Goal: Information Seeking & Learning: Find specific fact

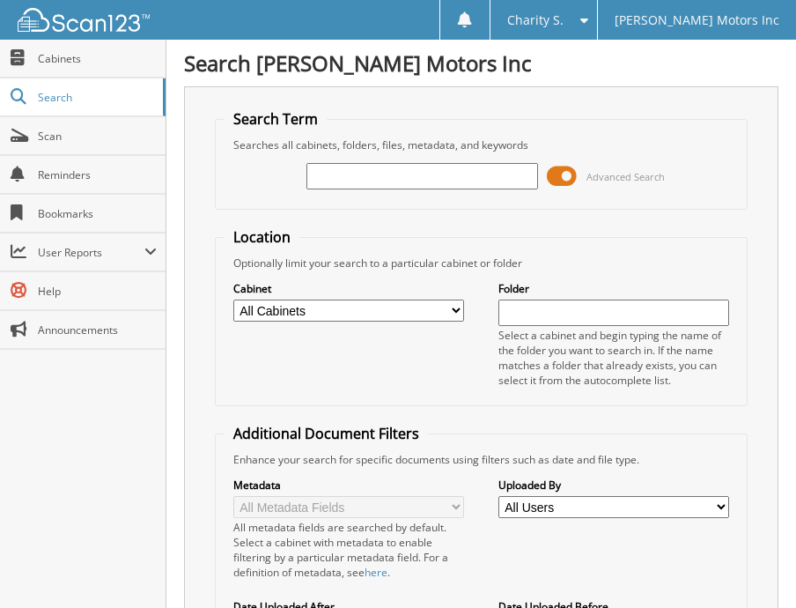
click at [473, 173] on input "text" at bounding box center [423, 176] width 232 height 26
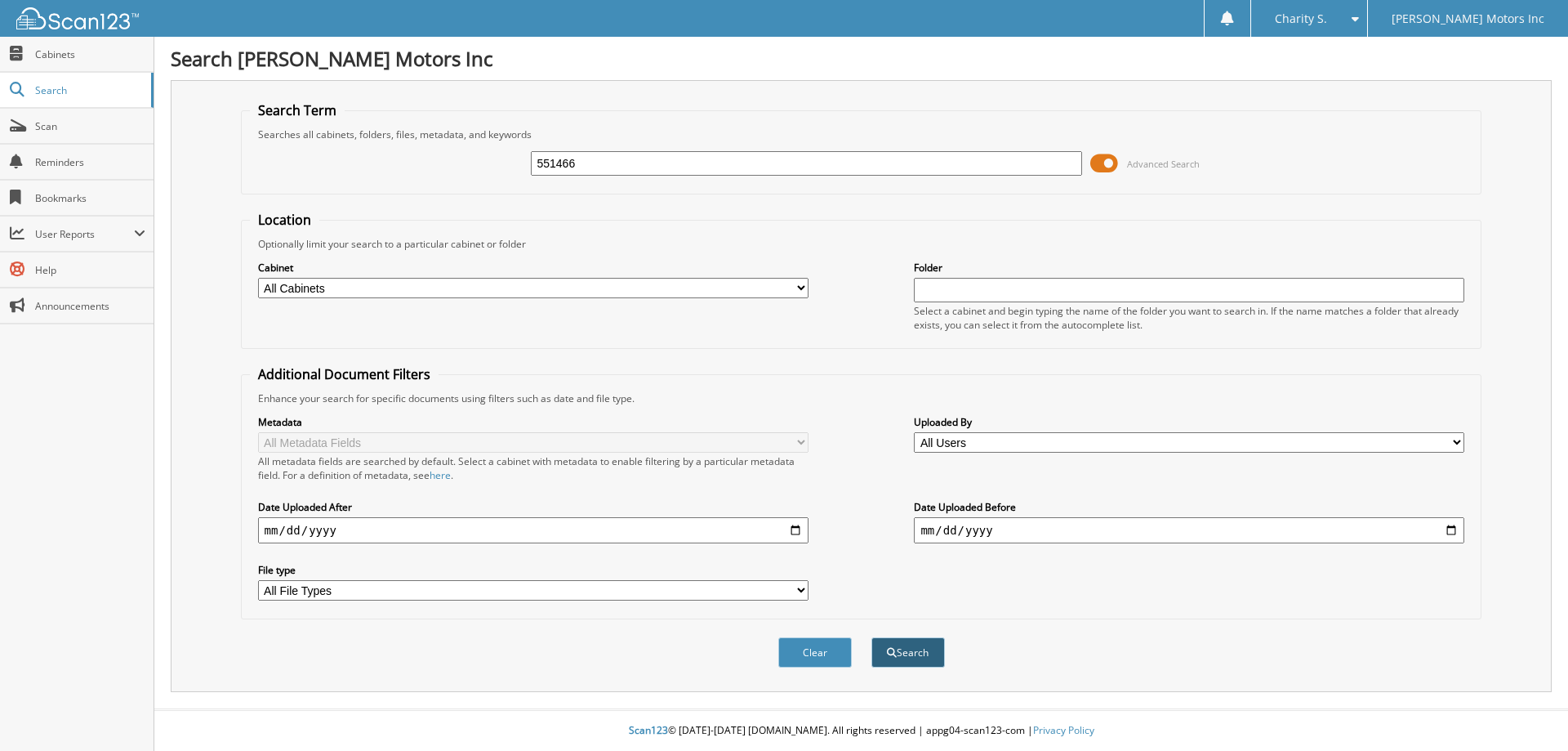
type input "551466"
click at [915, 663] on button "Search" at bounding box center [908, 652] width 73 height 31
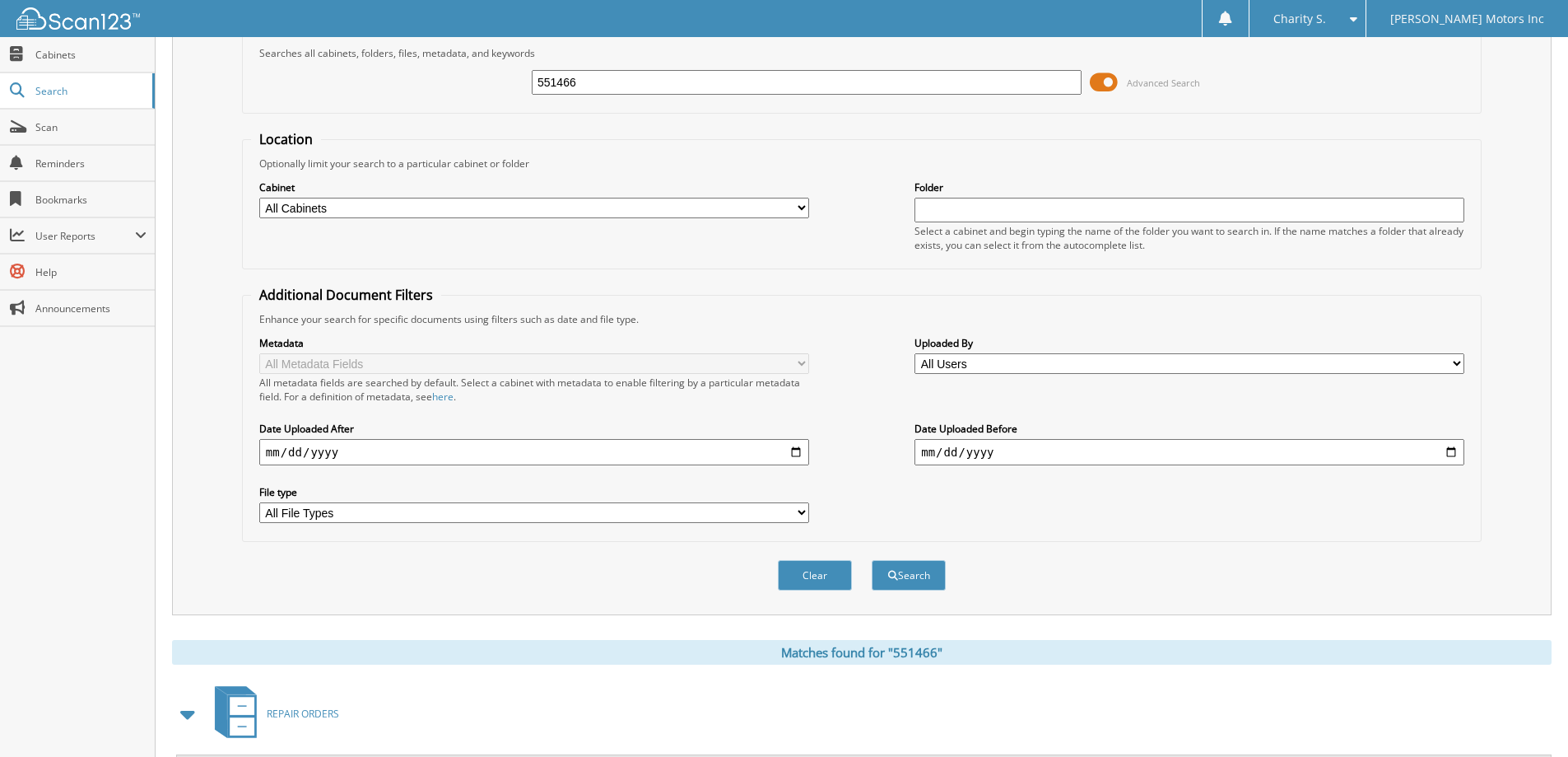
scroll to position [228, 0]
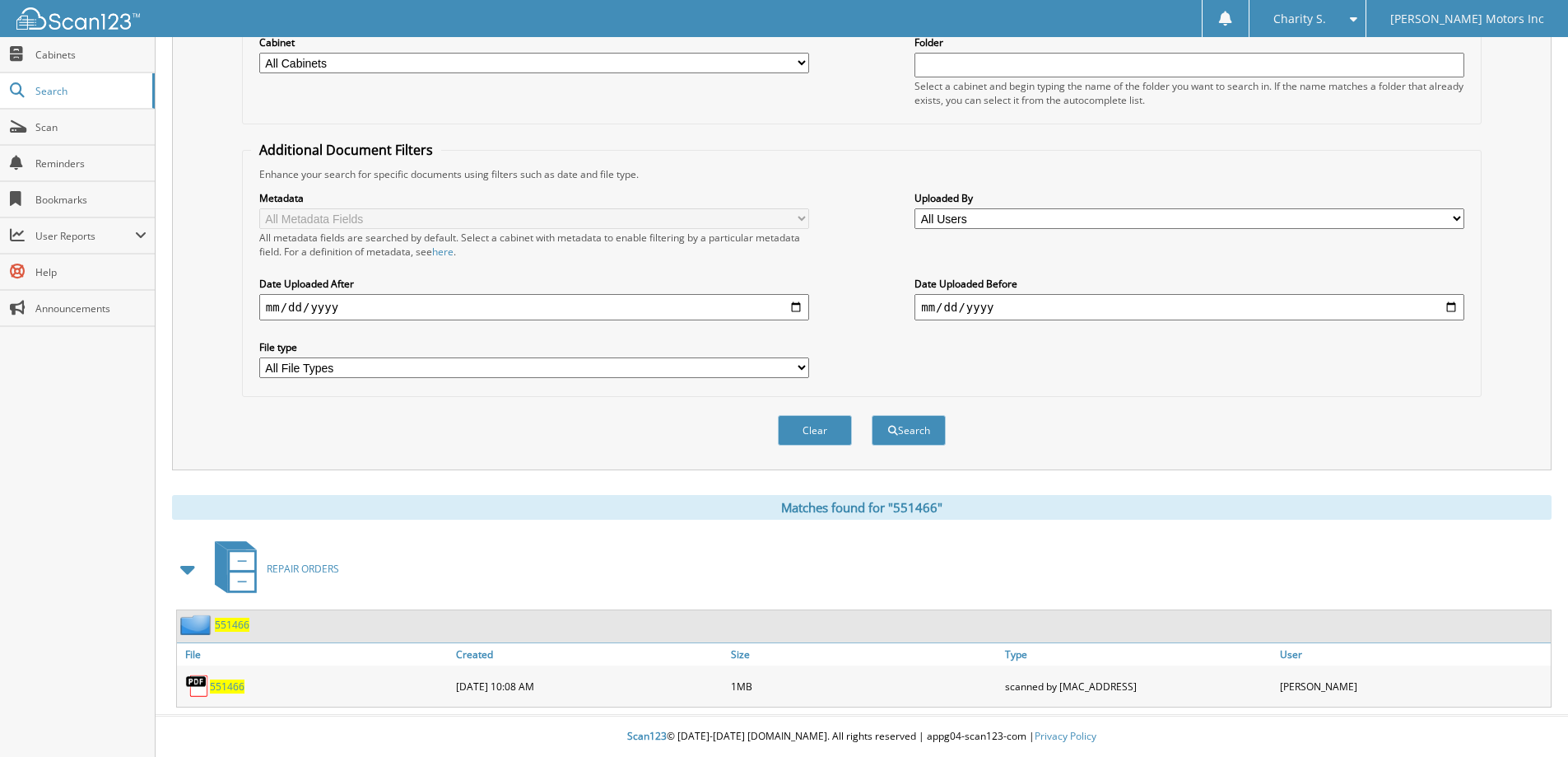
click at [223, 691] on span "551466" at bounding box center [227, 686] width 35 height 14
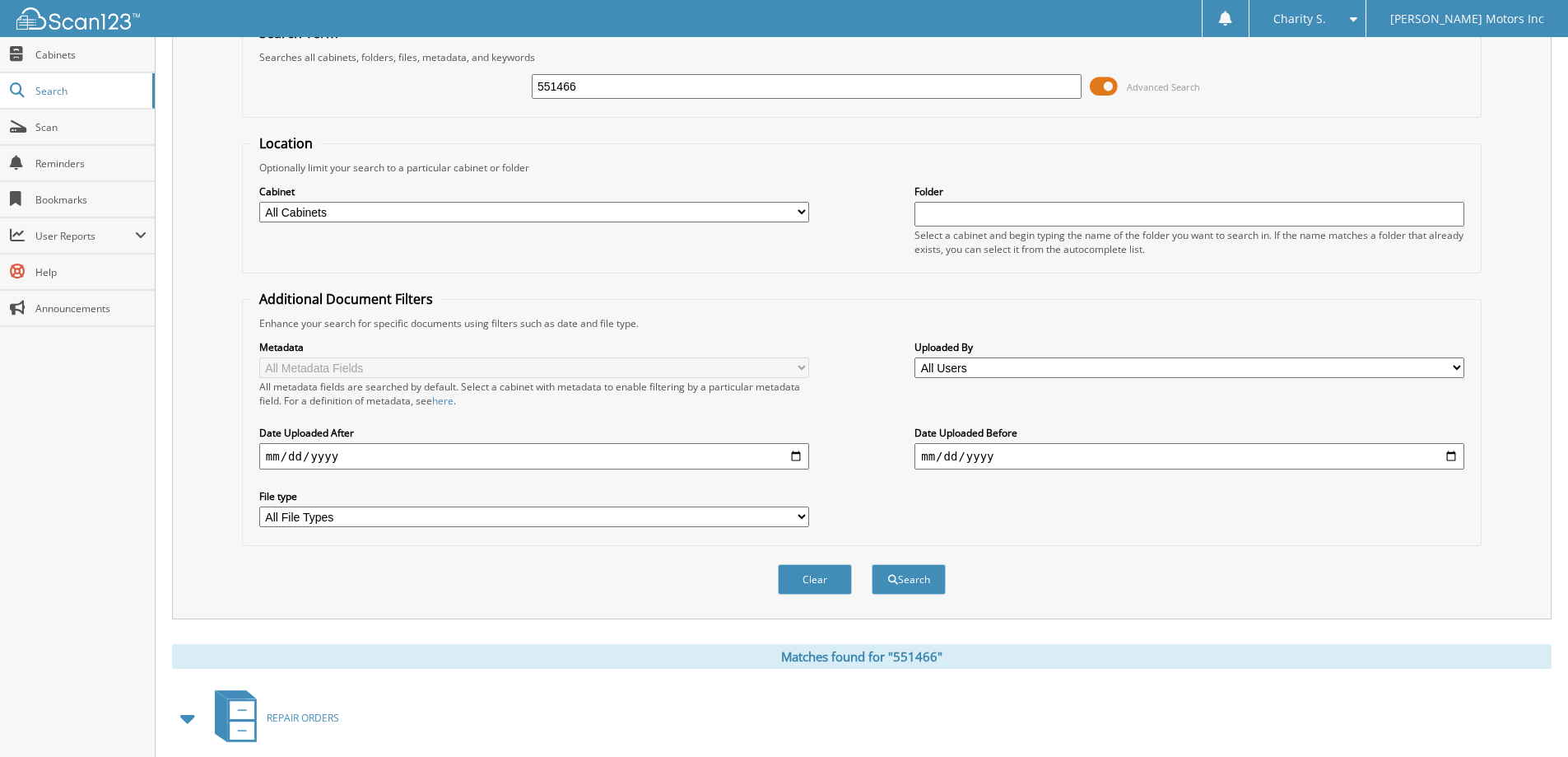
scroll to position [0, 0]
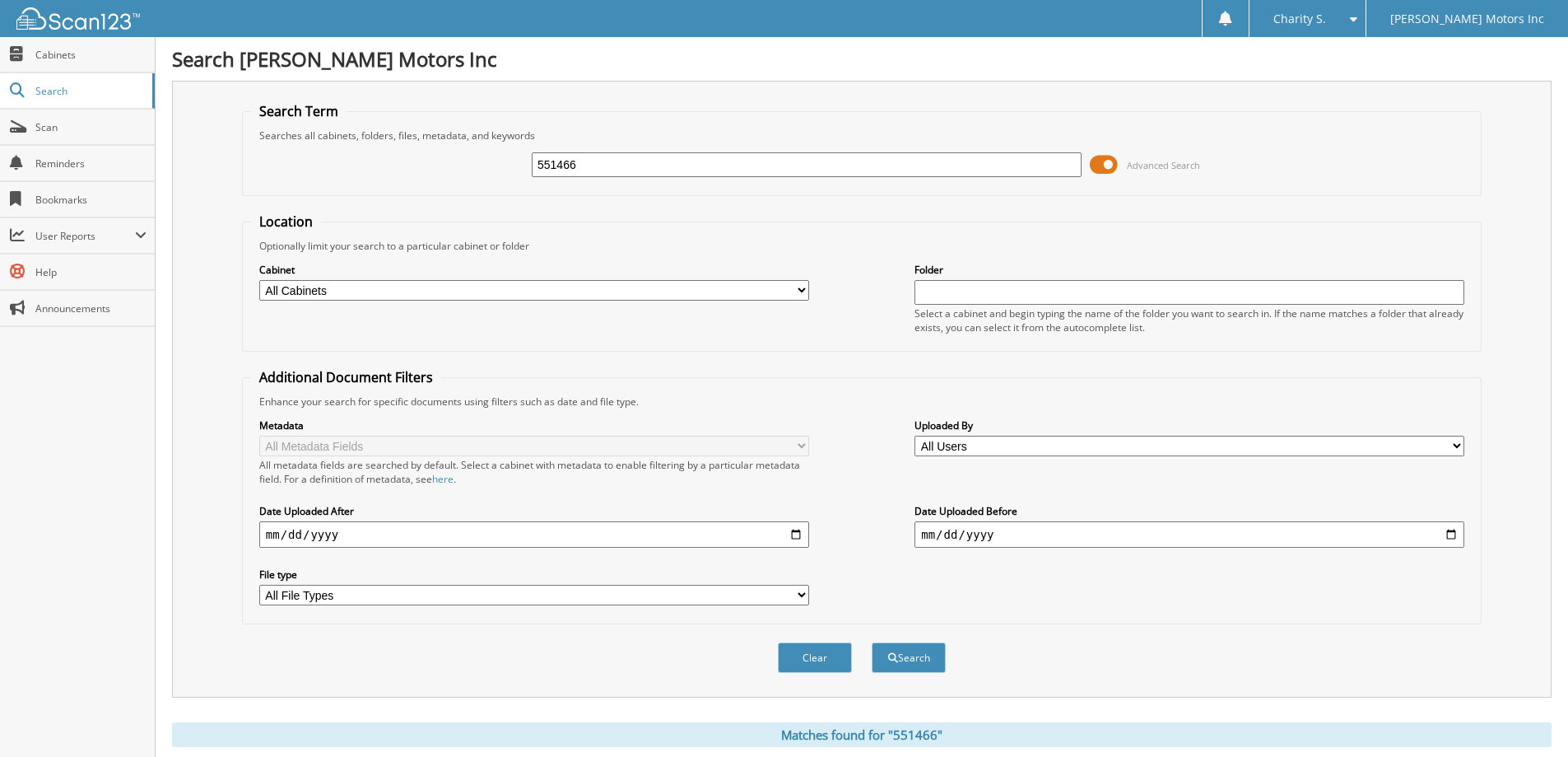
click at [566, 161] on input "551466" at bounding box center [806, 164] width 549 height 24
paste input "557141"
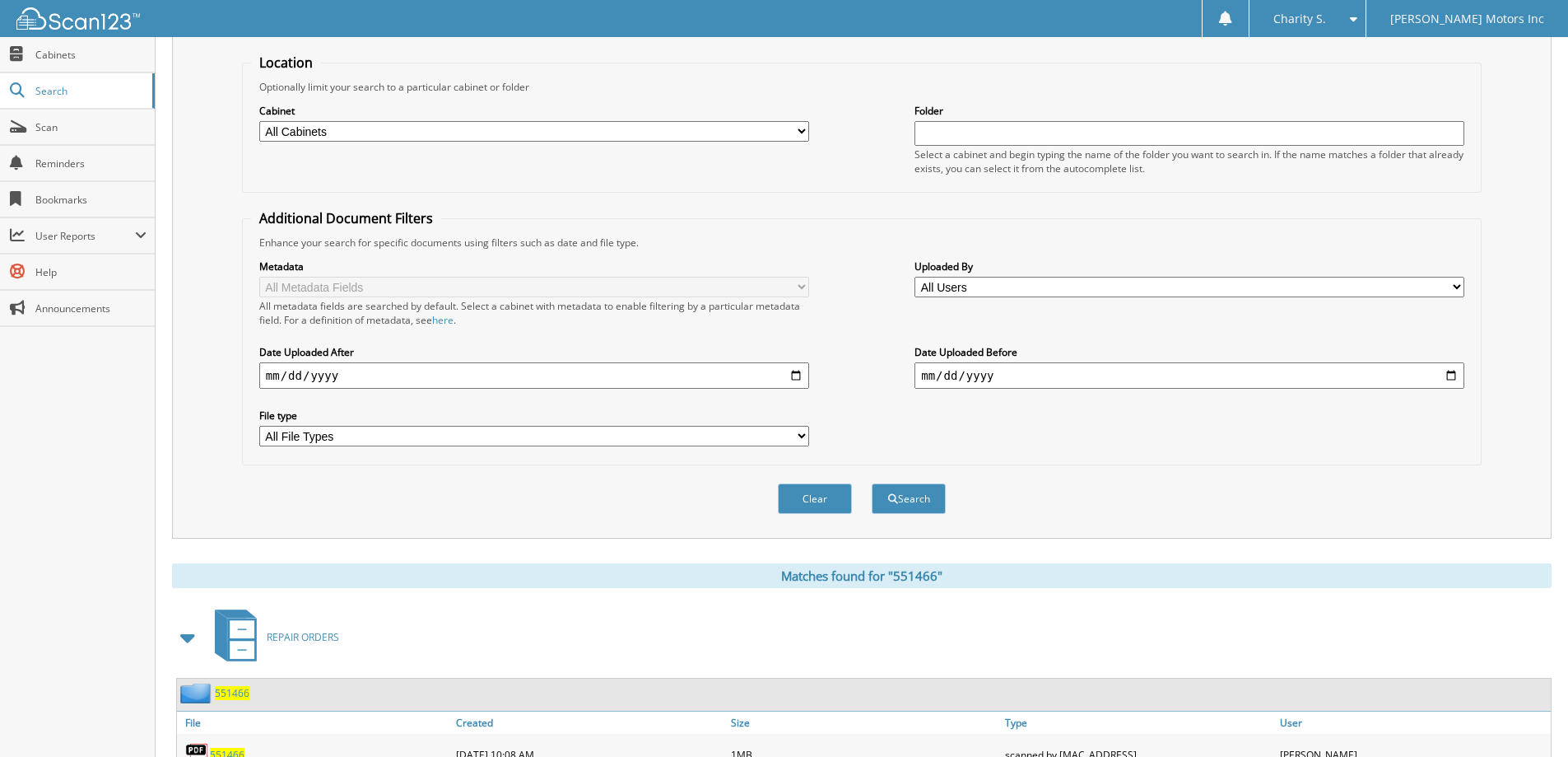
scroll to position [164, 0]
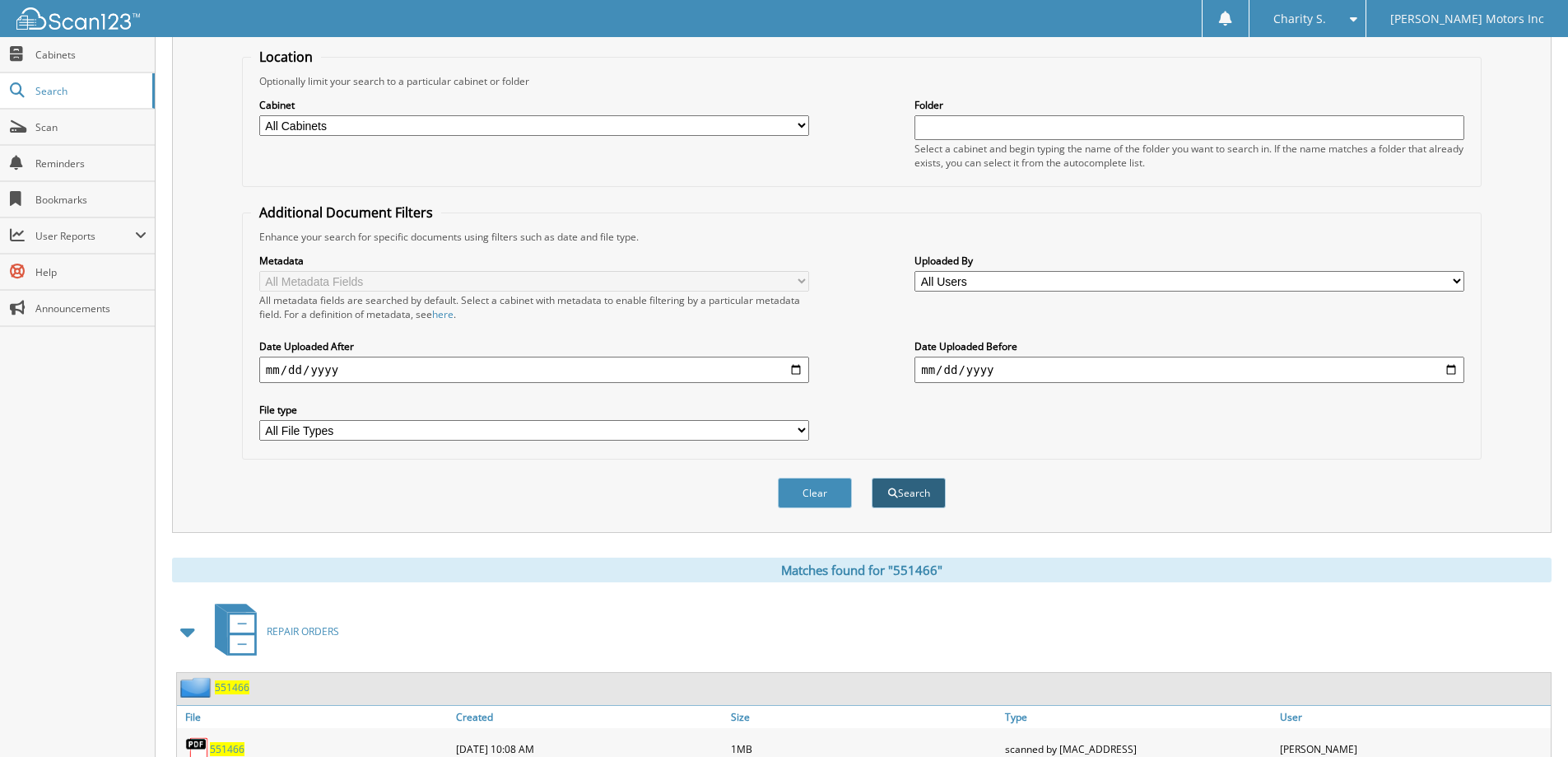
type input "557141"
click at [909, 493] on button "Search" at bounding box center [908, 493] width 74 height 31
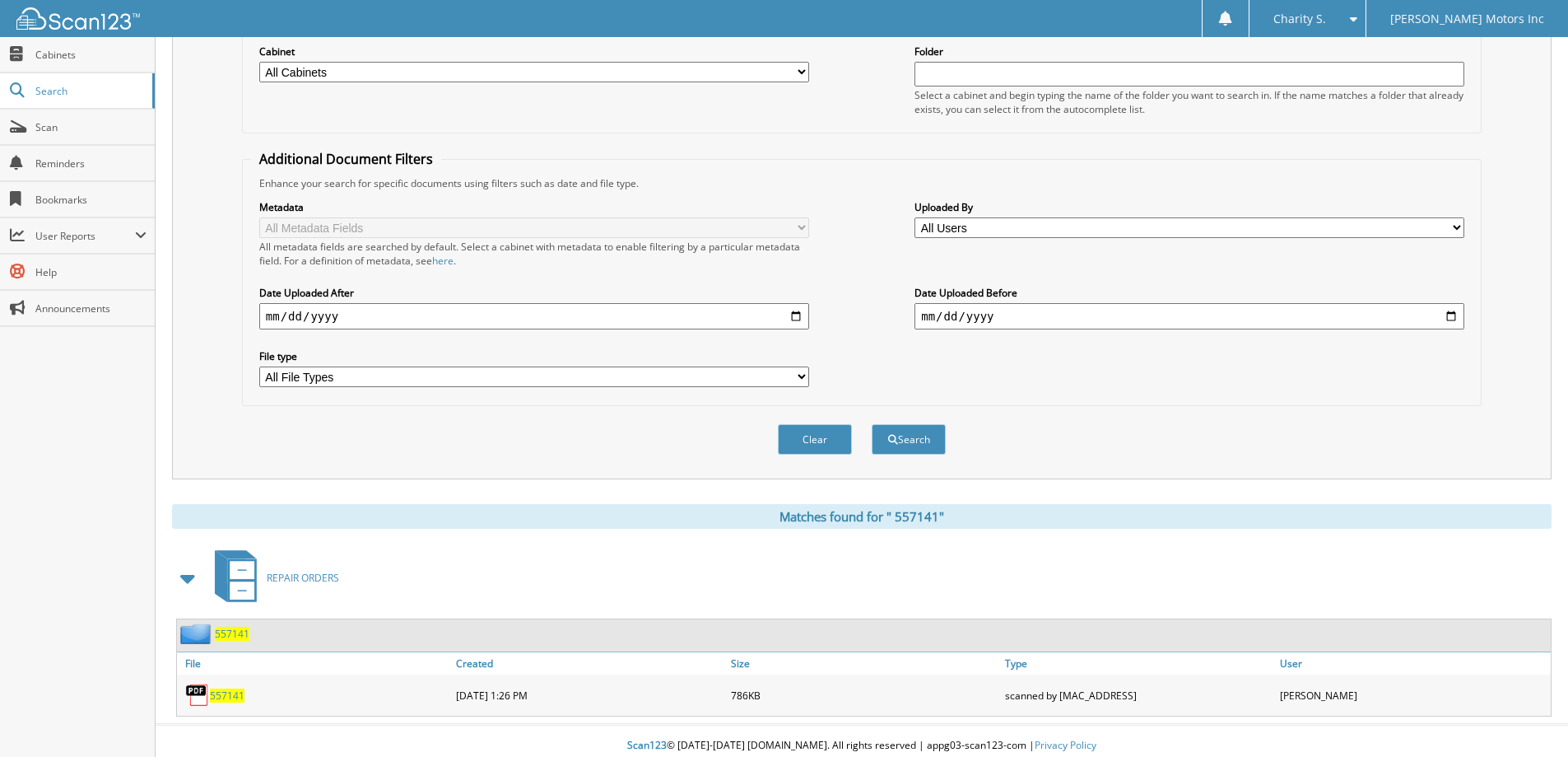
scroll to position [228, 0]
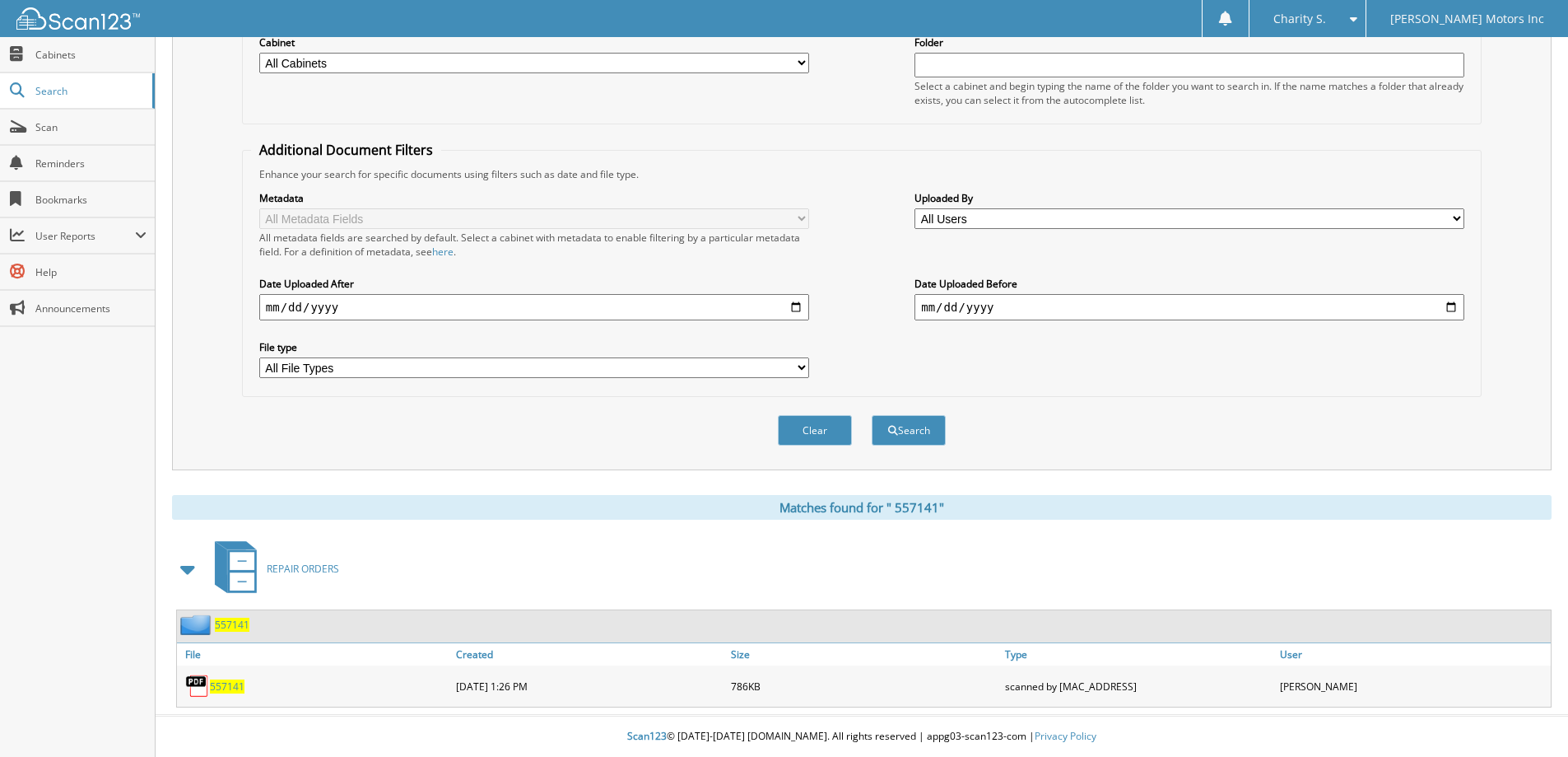
click at [228, 689] on span "5 5 7 1 4 1" at bounding box center [227, 686] width 35 height 14
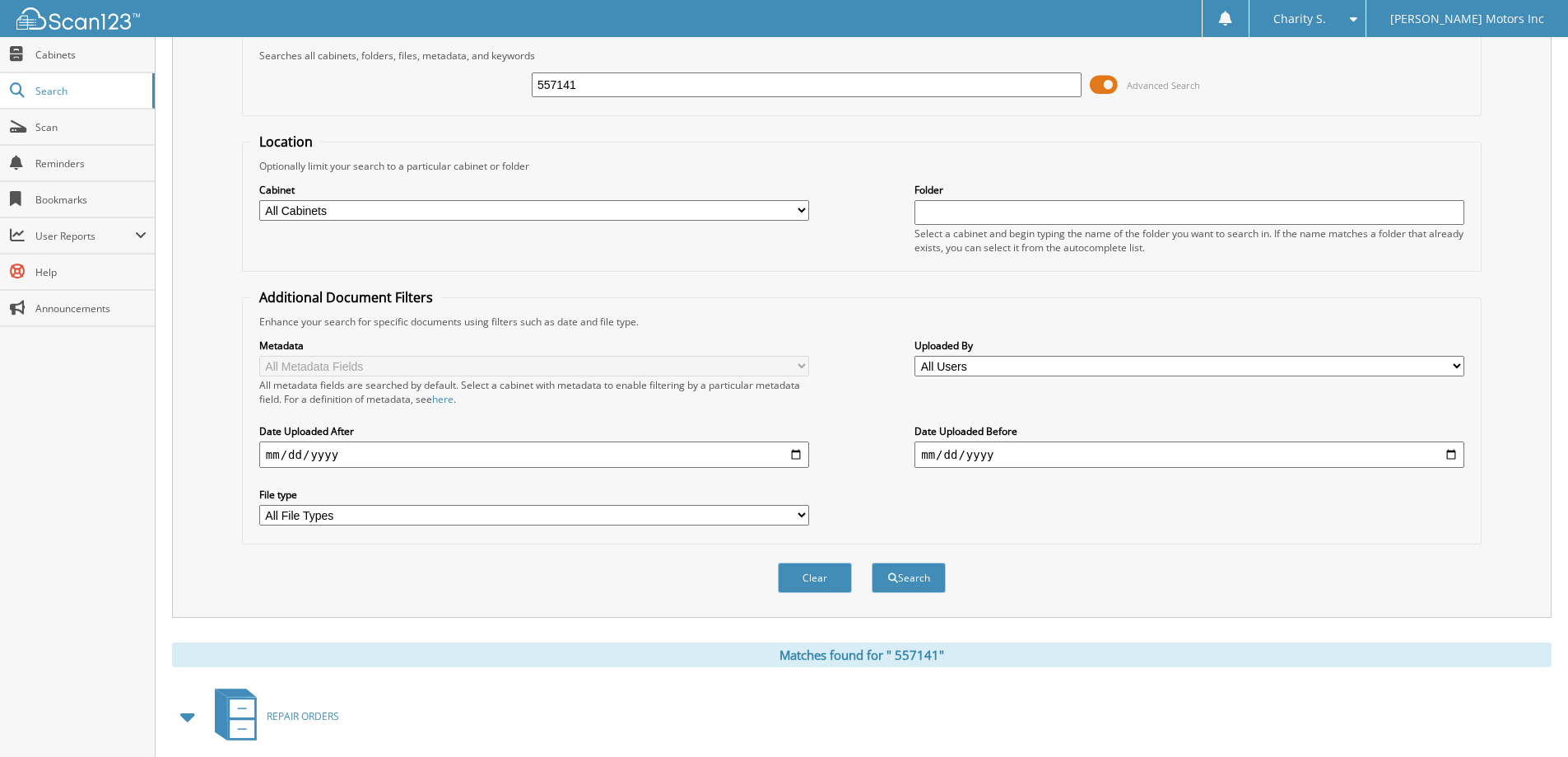
scroll to position [0, 0]
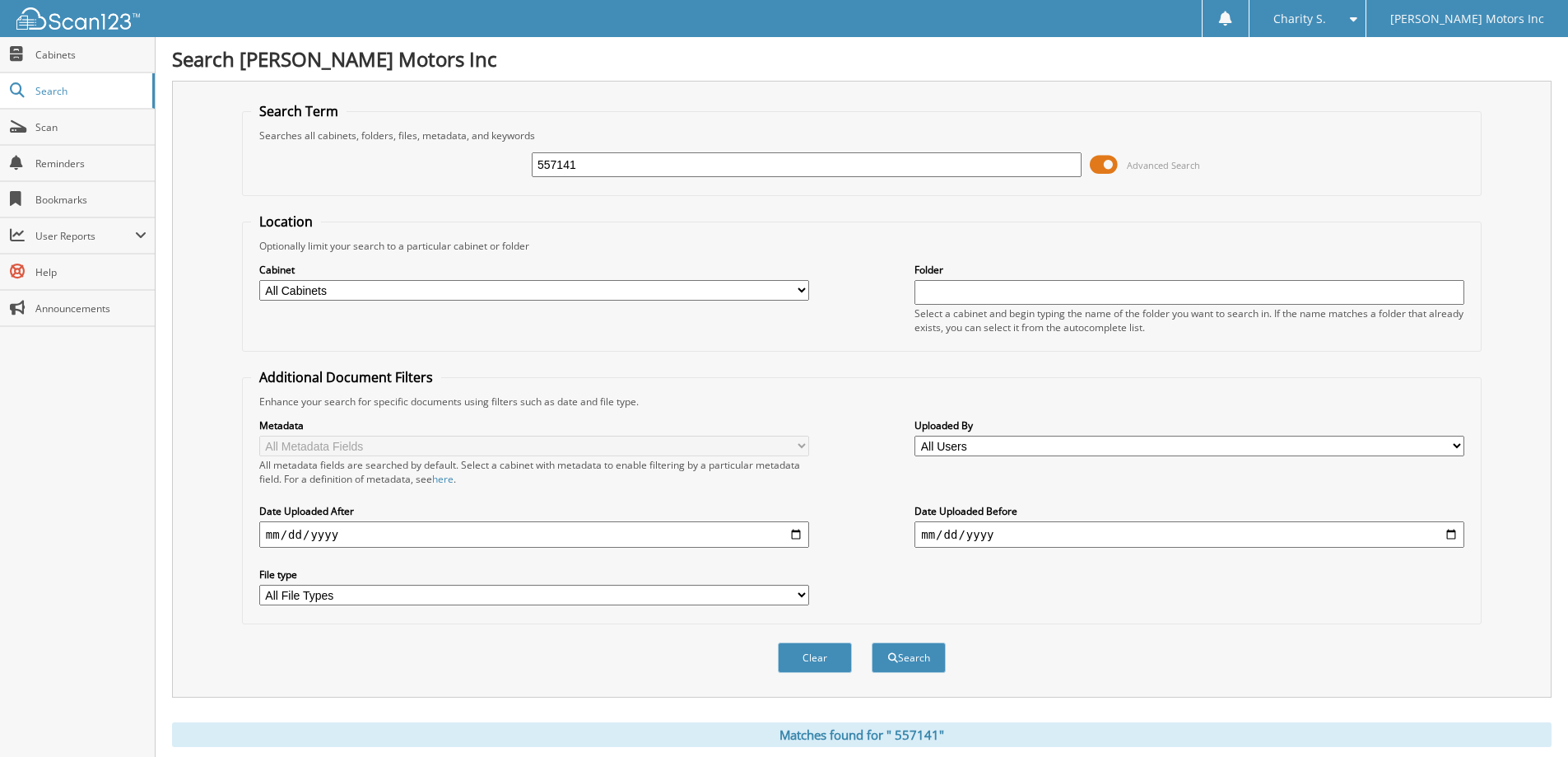
click at [554, 167] on input "557141" at bounding box center [806, 164] width 549 height 24
paste input "5694"
type input "555694"
click at [909, 663] on button "Search" at bounding box center [908, 657] width 74 height 31
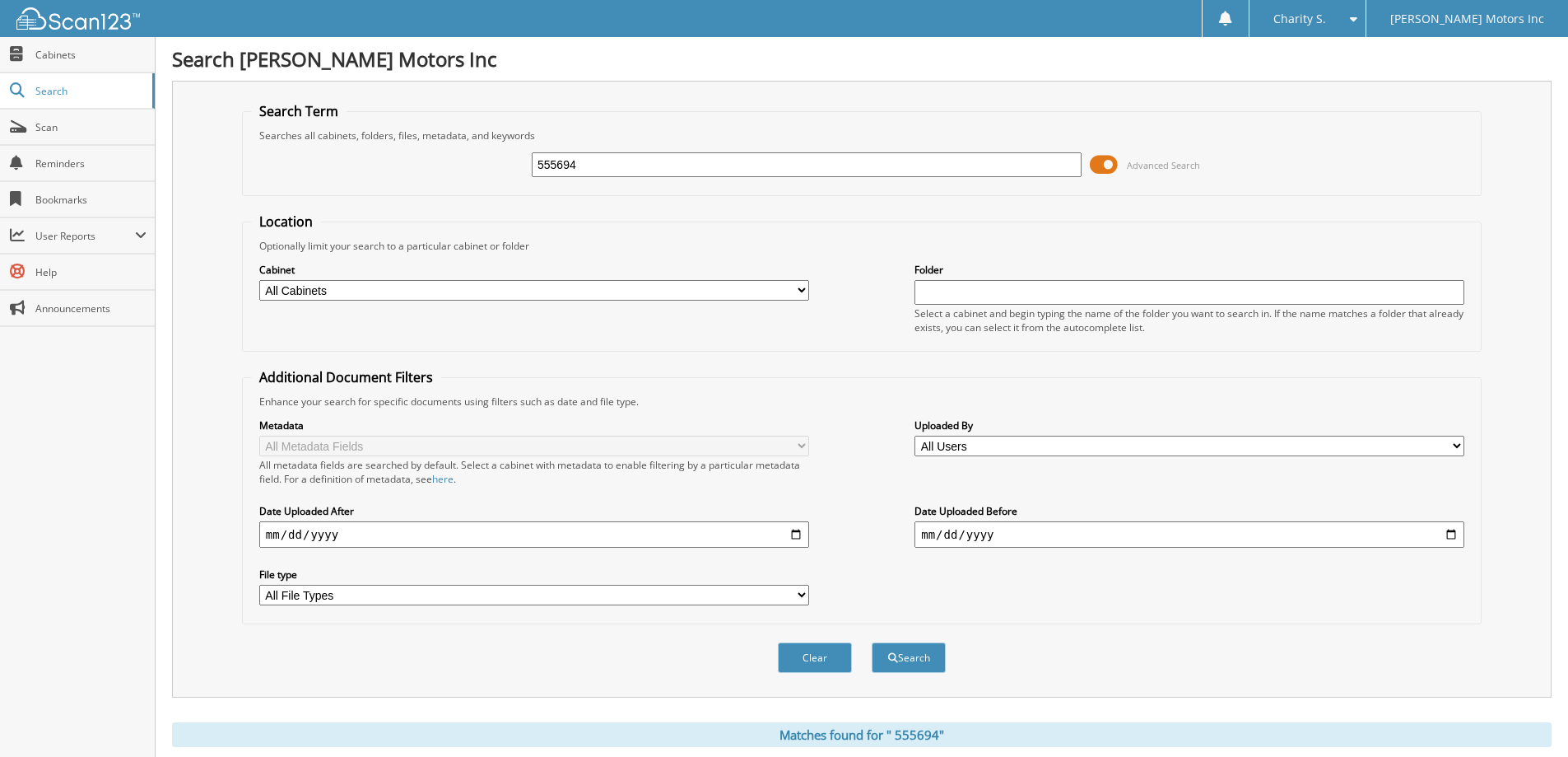
scroll to position [228, 0]
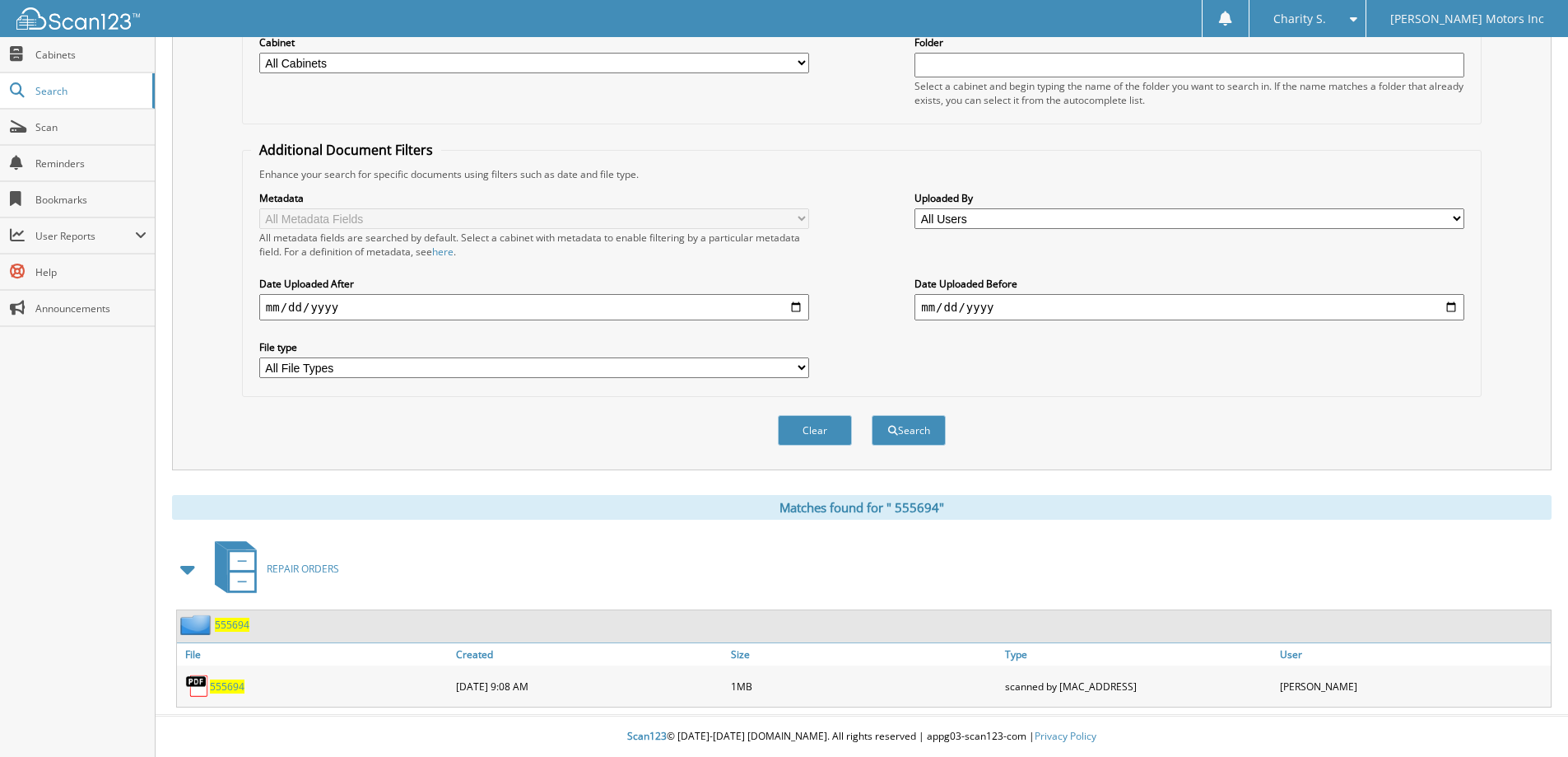
click at [236, 690] on span "5 5 5 6 9 4" at bounding box center [227, 686] width 35 height 14
click at [228, 684] on span "5 5 5 6 9 4" at bounding box center [227, 686] width 35 height 14
click at [226, 688] on span "5 5 5 6 9 4" at bounding box center [227, 686] width 35 height 14
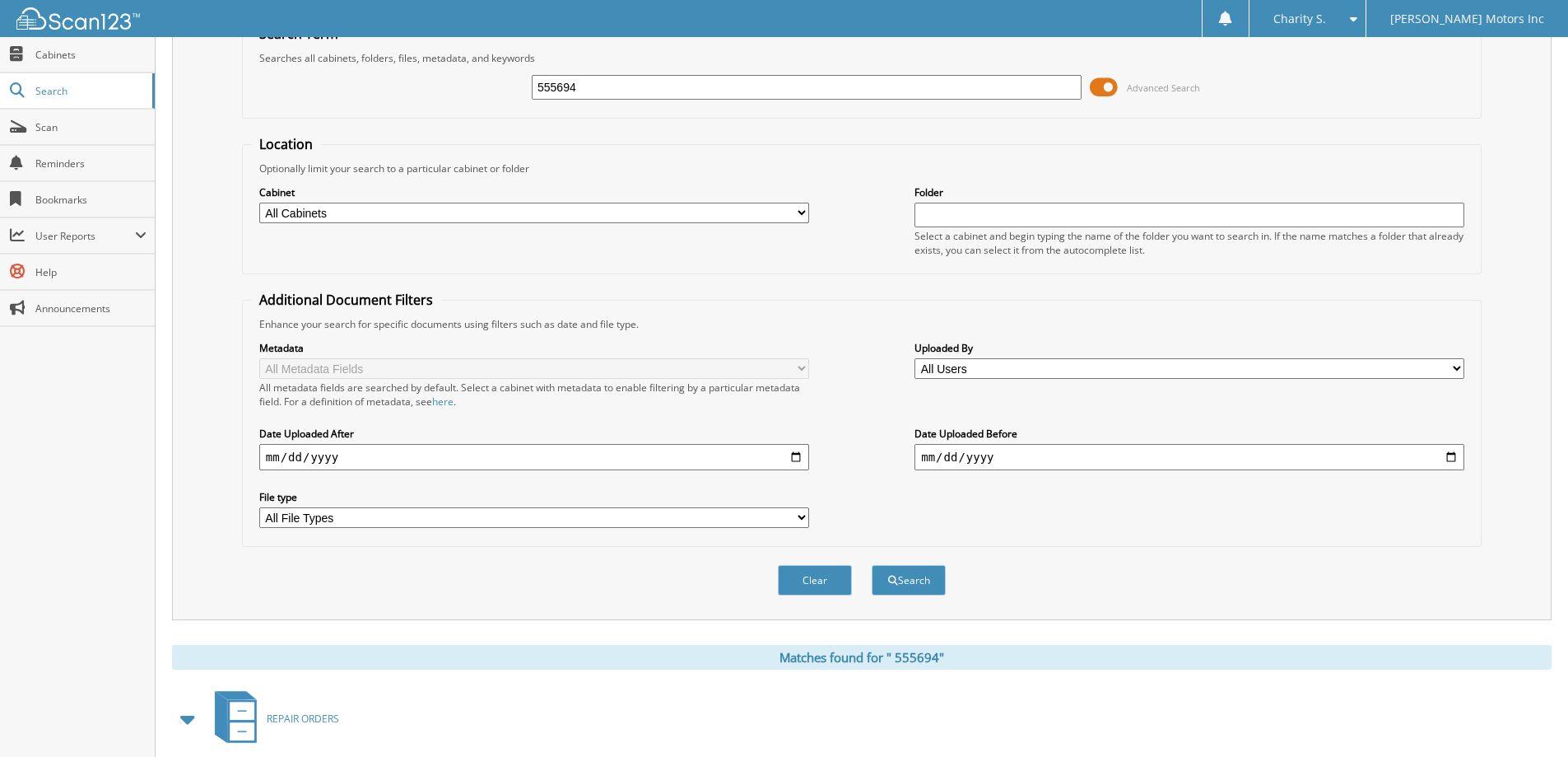
scroll to position [0, 0]
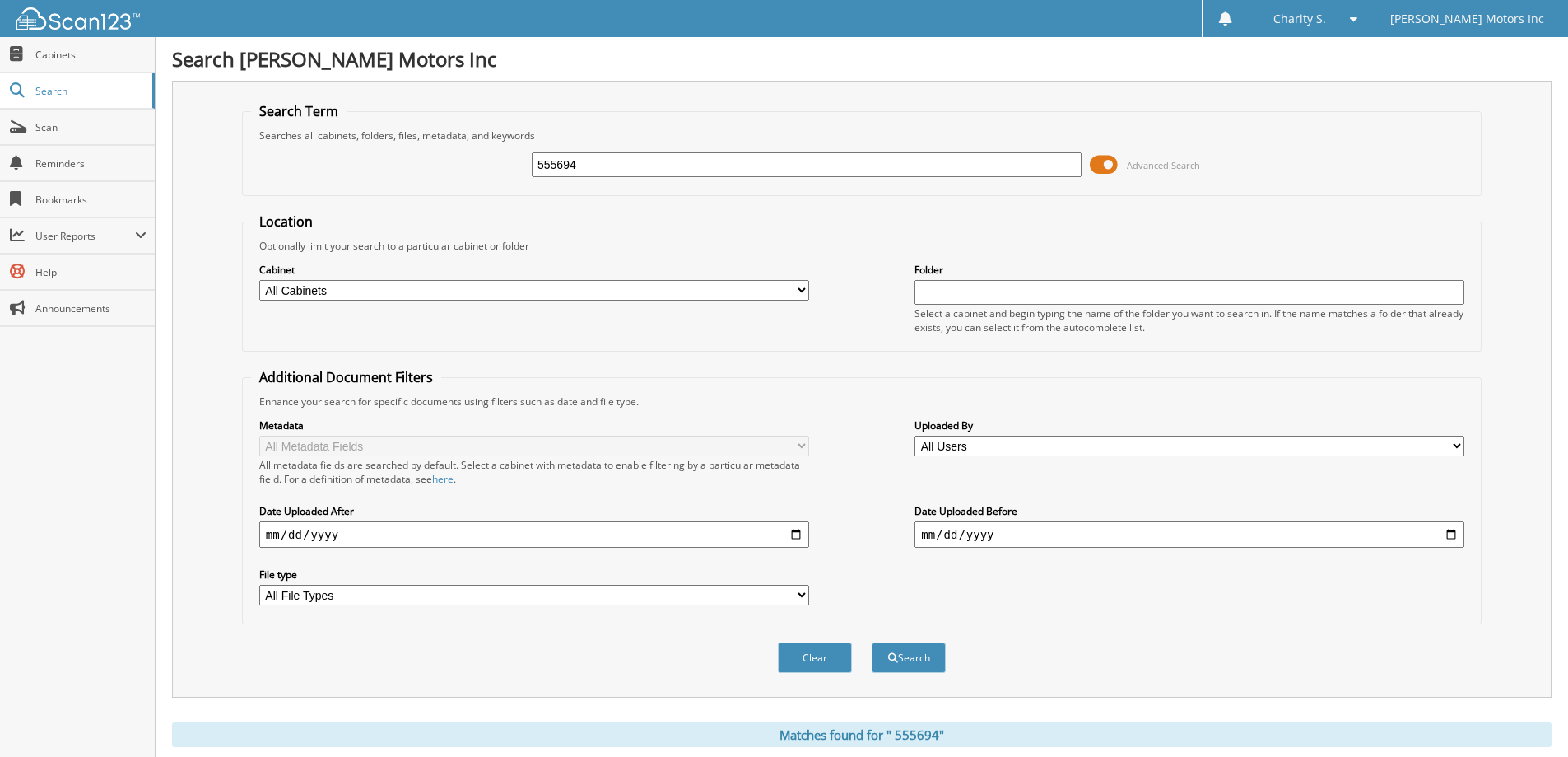
click at [578, 164] on input "555694" at bounding box center [806, 164] width 549 height 24
paste input "3"
type input "555693"
click at [872, 642] on button "Search" at bounding box center [908, 657] width 74 height 31
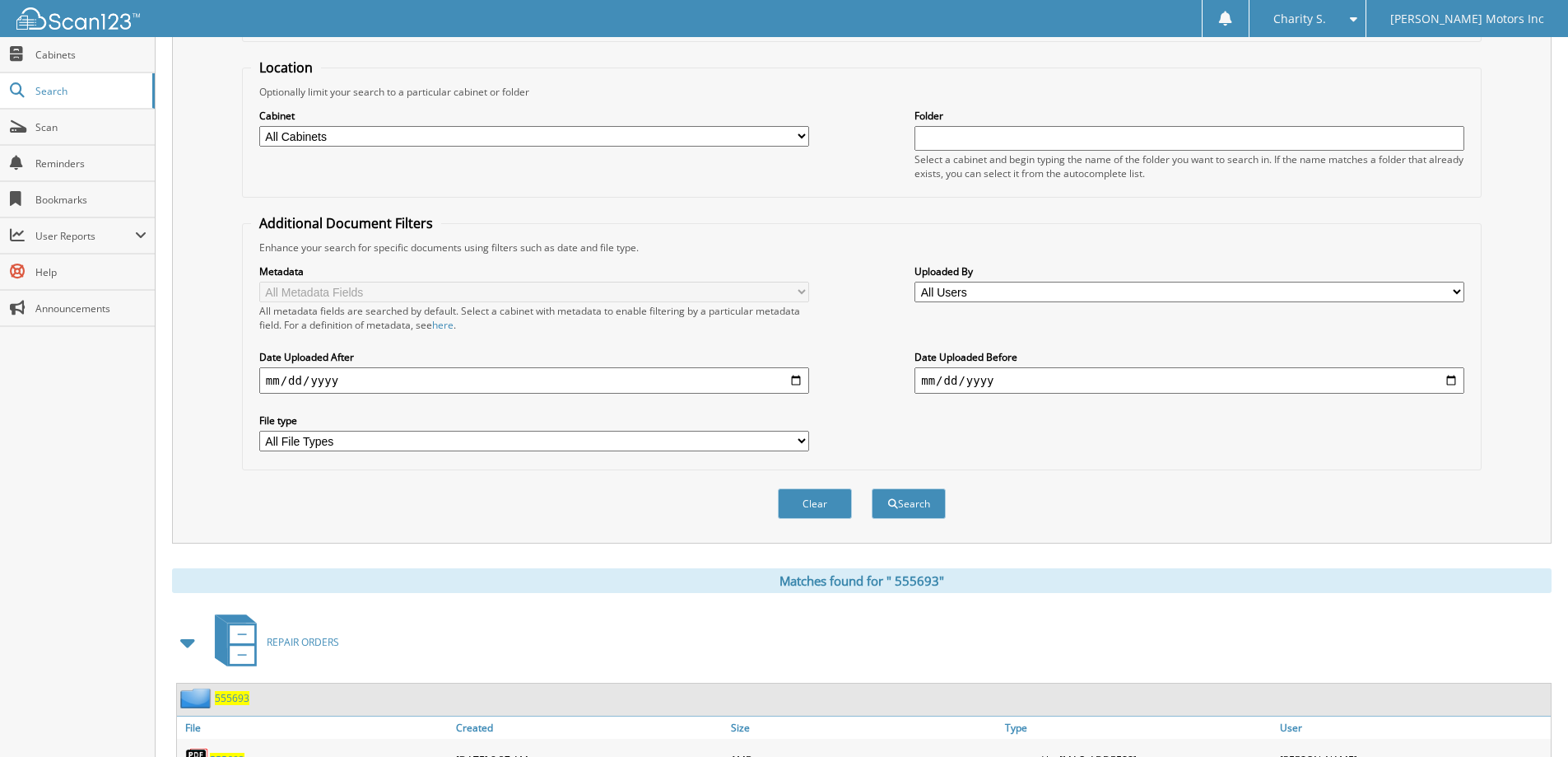
scroll to position [228, 0]
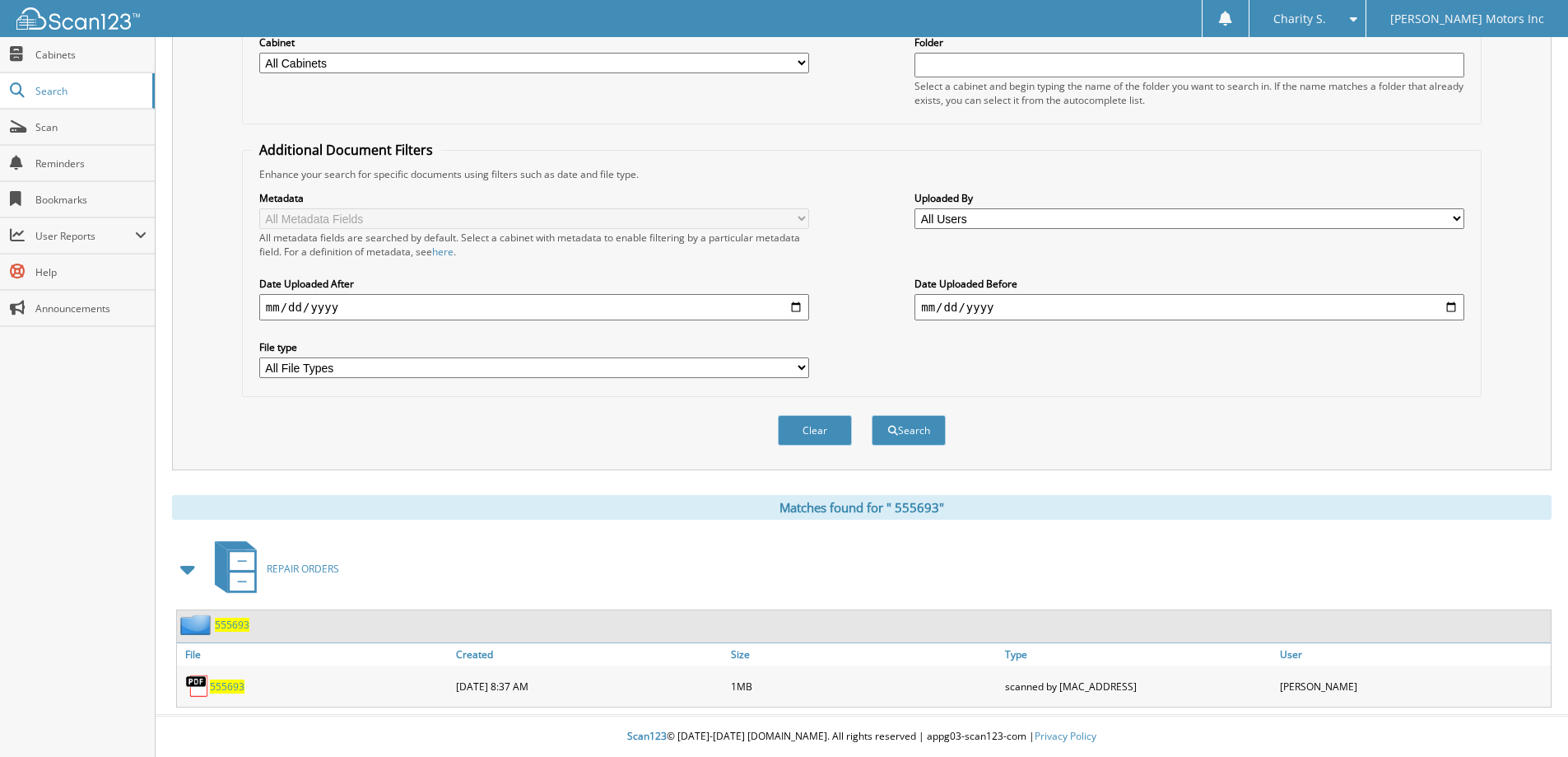
click at [238, 688] on span "5 5 5 6 9 3" at bounding box center [227, 686] width 35 height 14
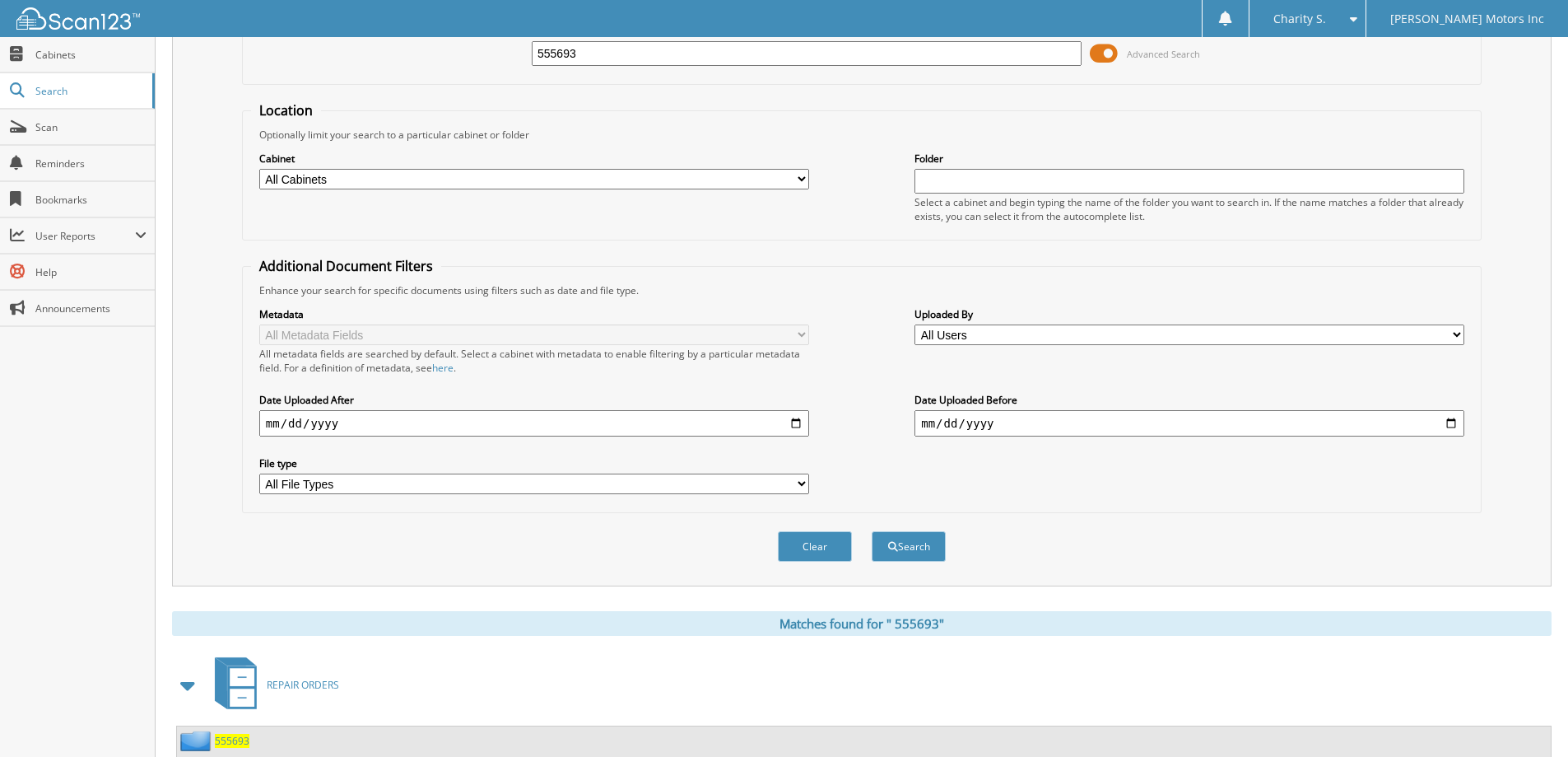
scroll to position [0, 0]
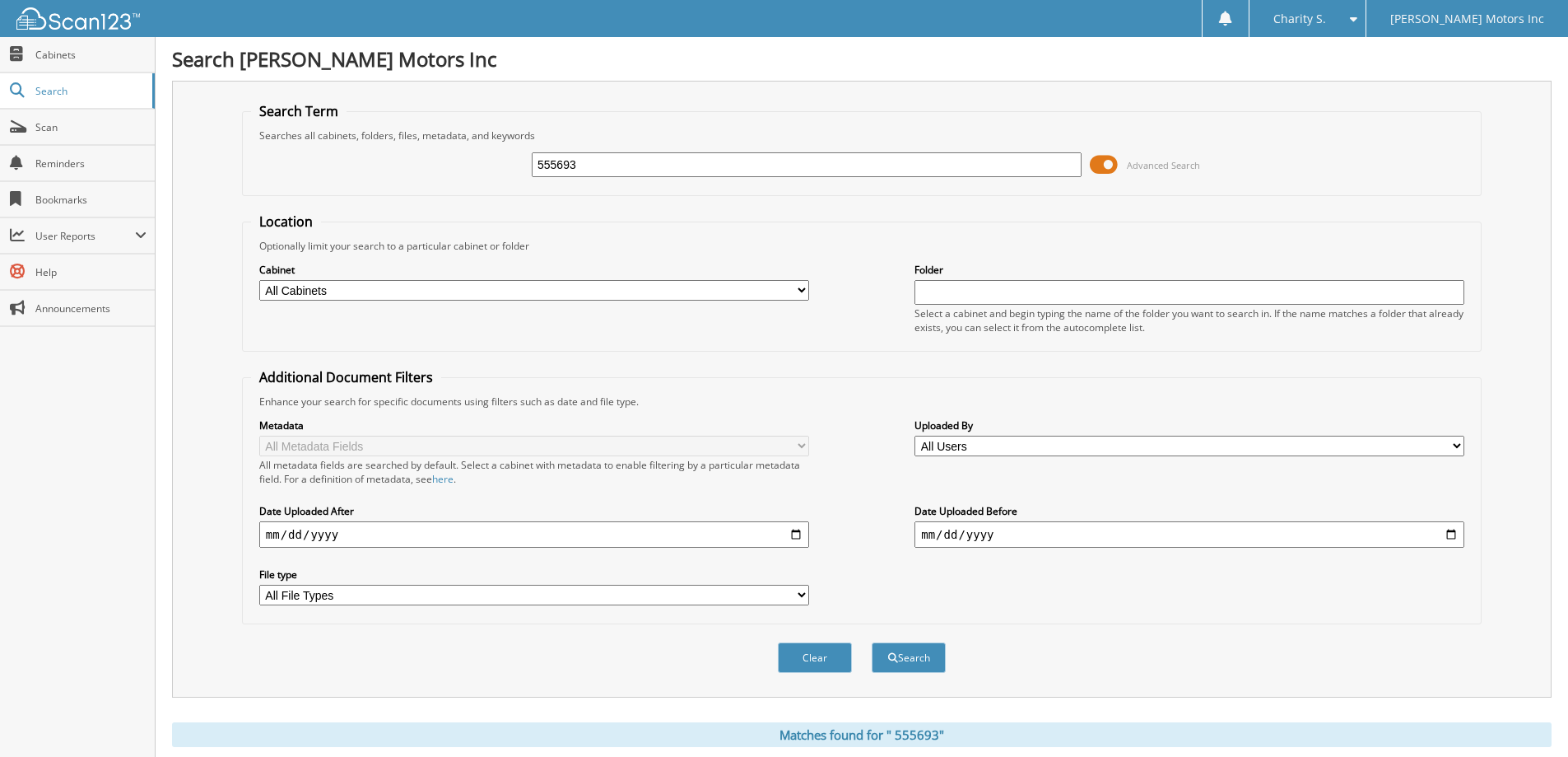
click at [549, 164] on input "555693" at bounding box center [806, 164] width 549 height 24
paste input "3108"
type input "553108"
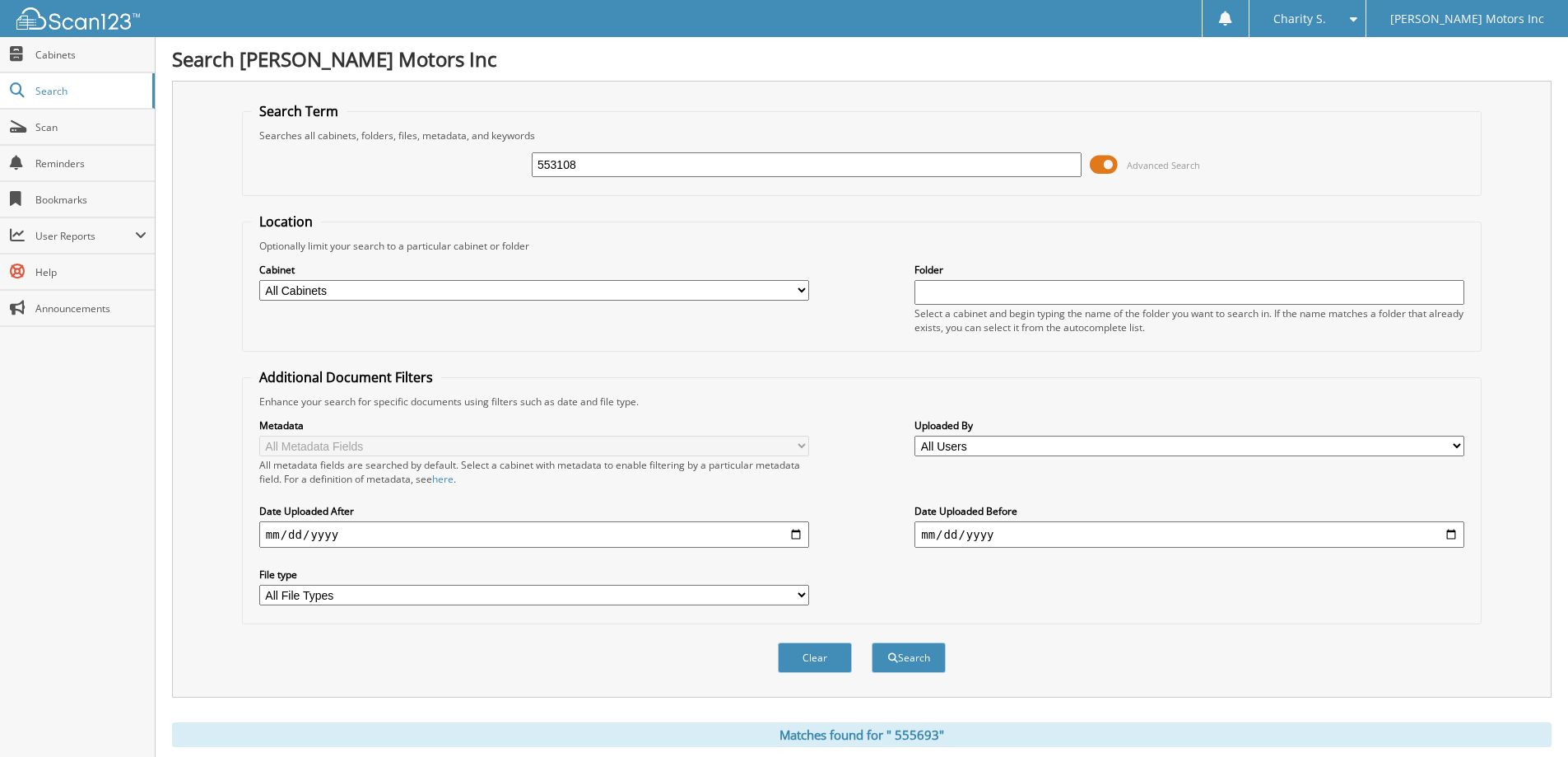
click at [872, 642] on button "Search" at bounding box center [908, 657] width 74 height 31
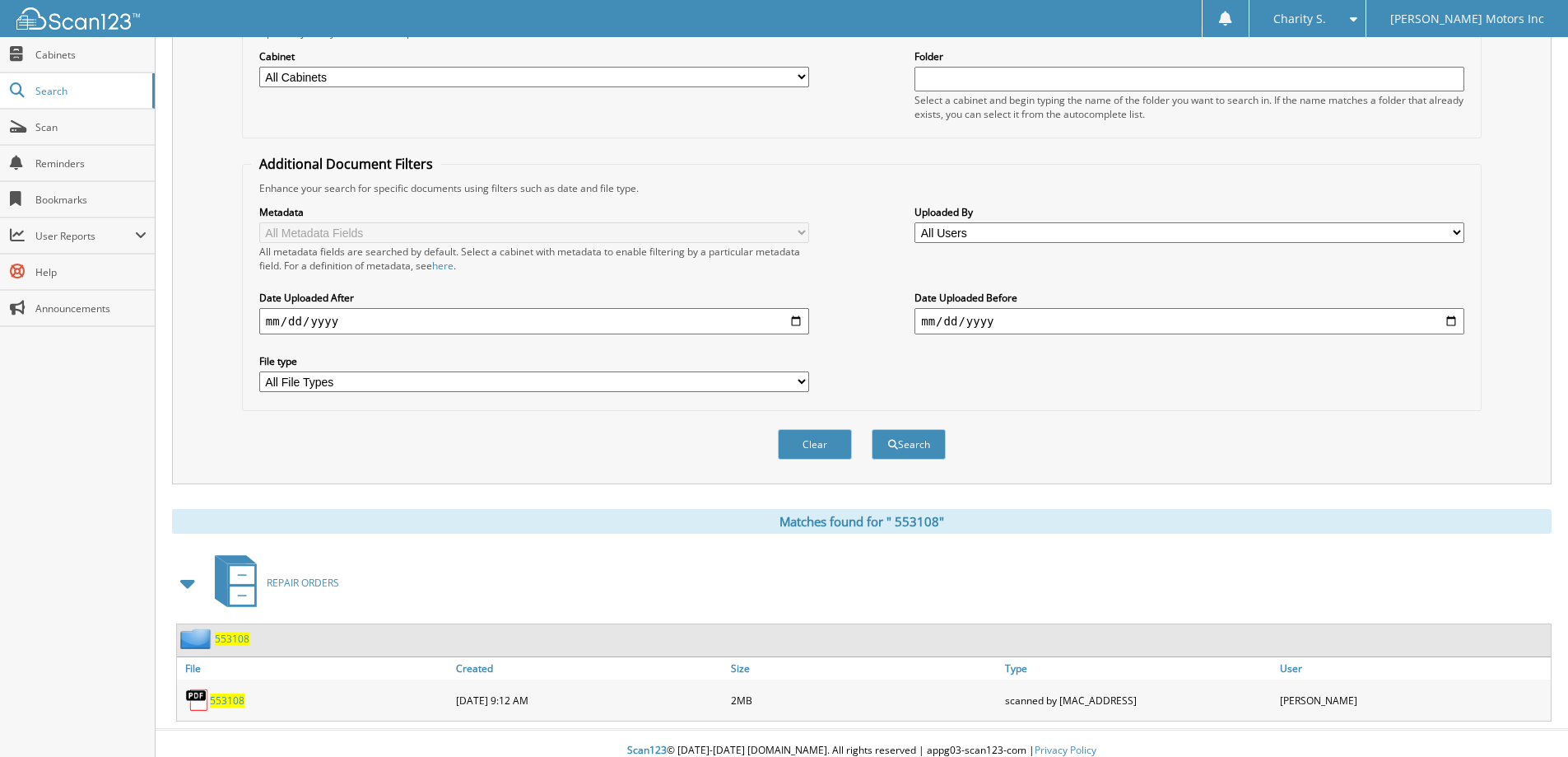
scroll to position [228, 0]
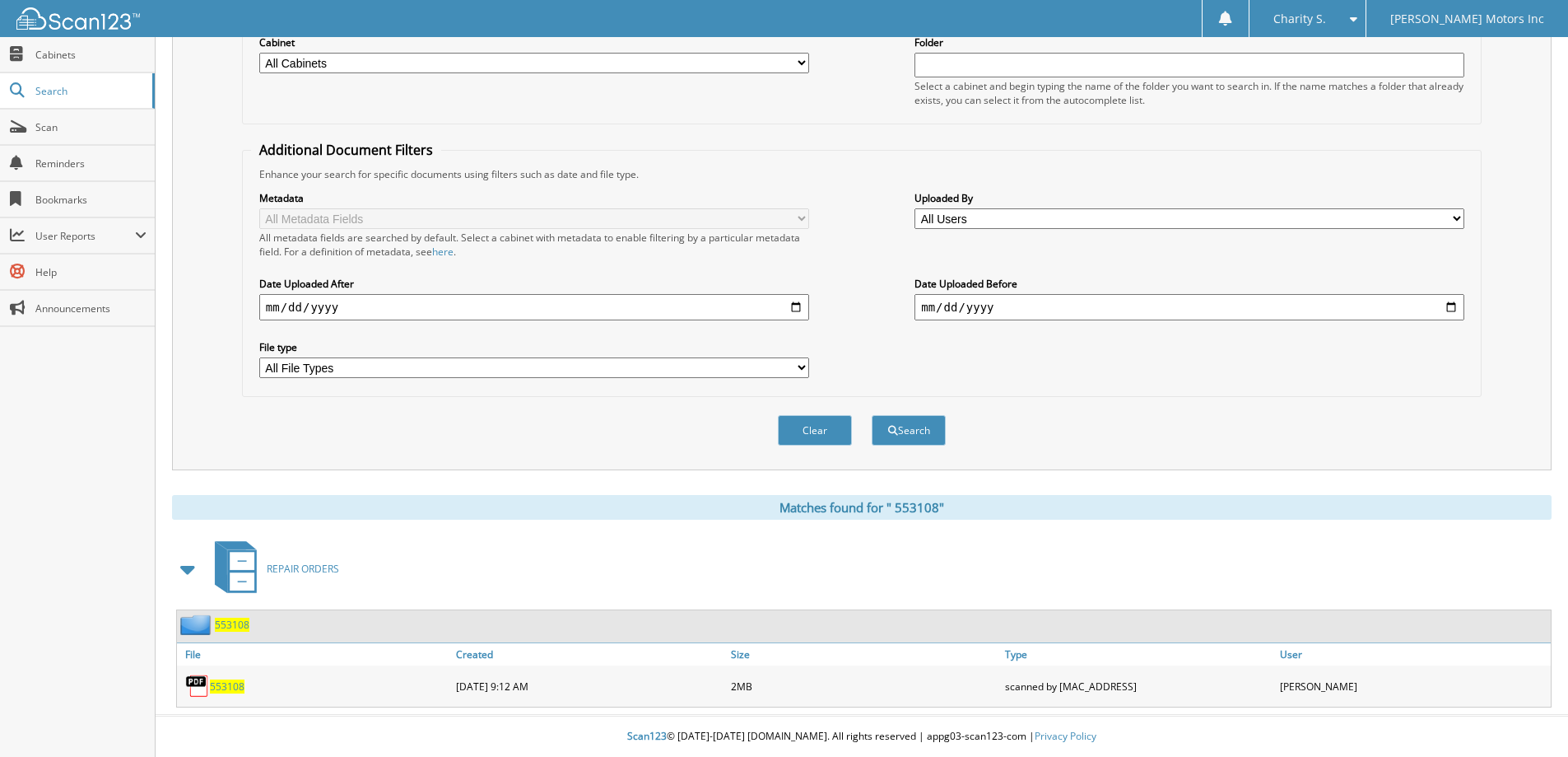
click at [233, 689] on span "5 5 3 1 0 8" at bounding box center [227, 686] width 35 height 14
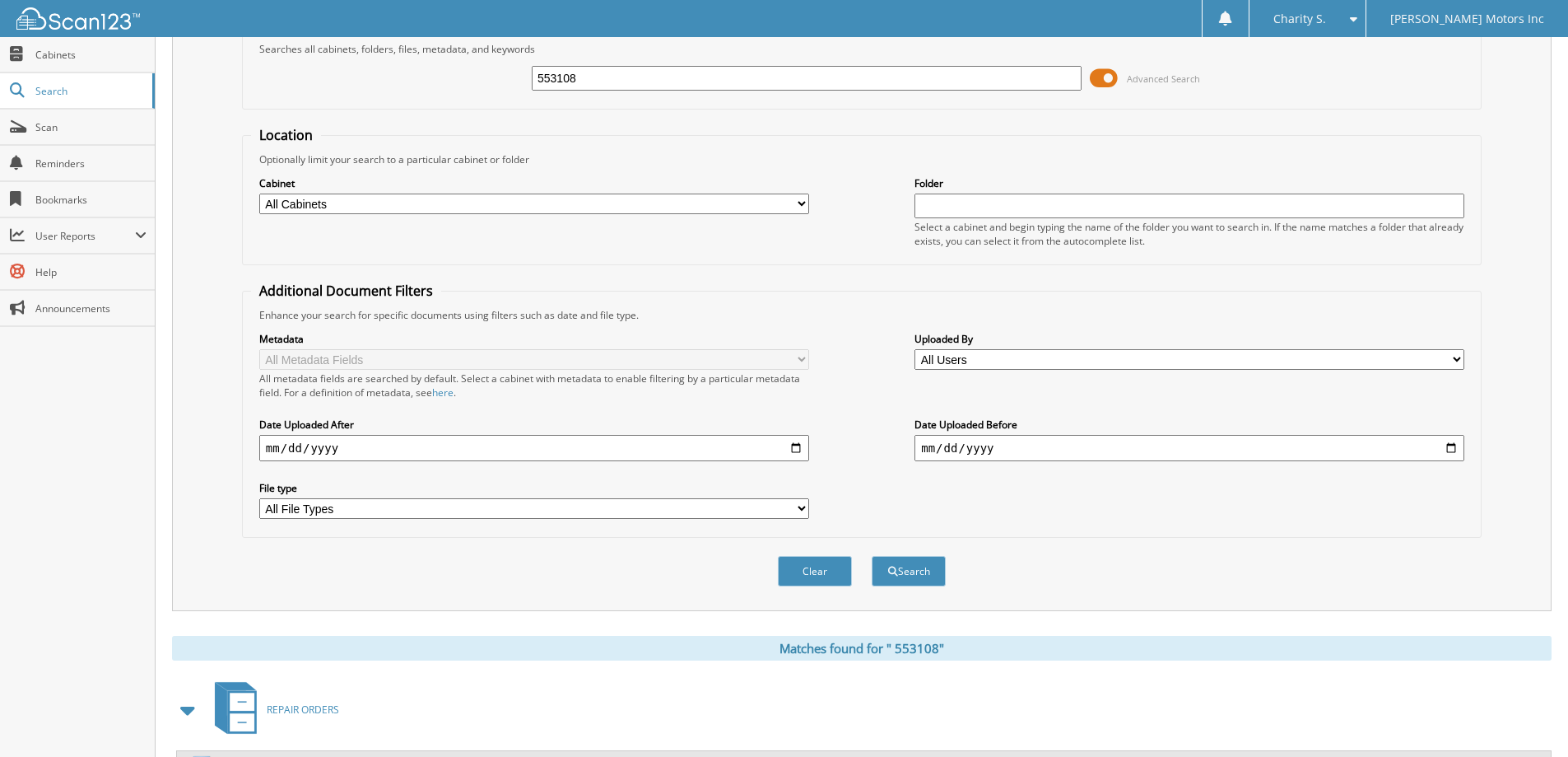
scroll to position [0, 0]
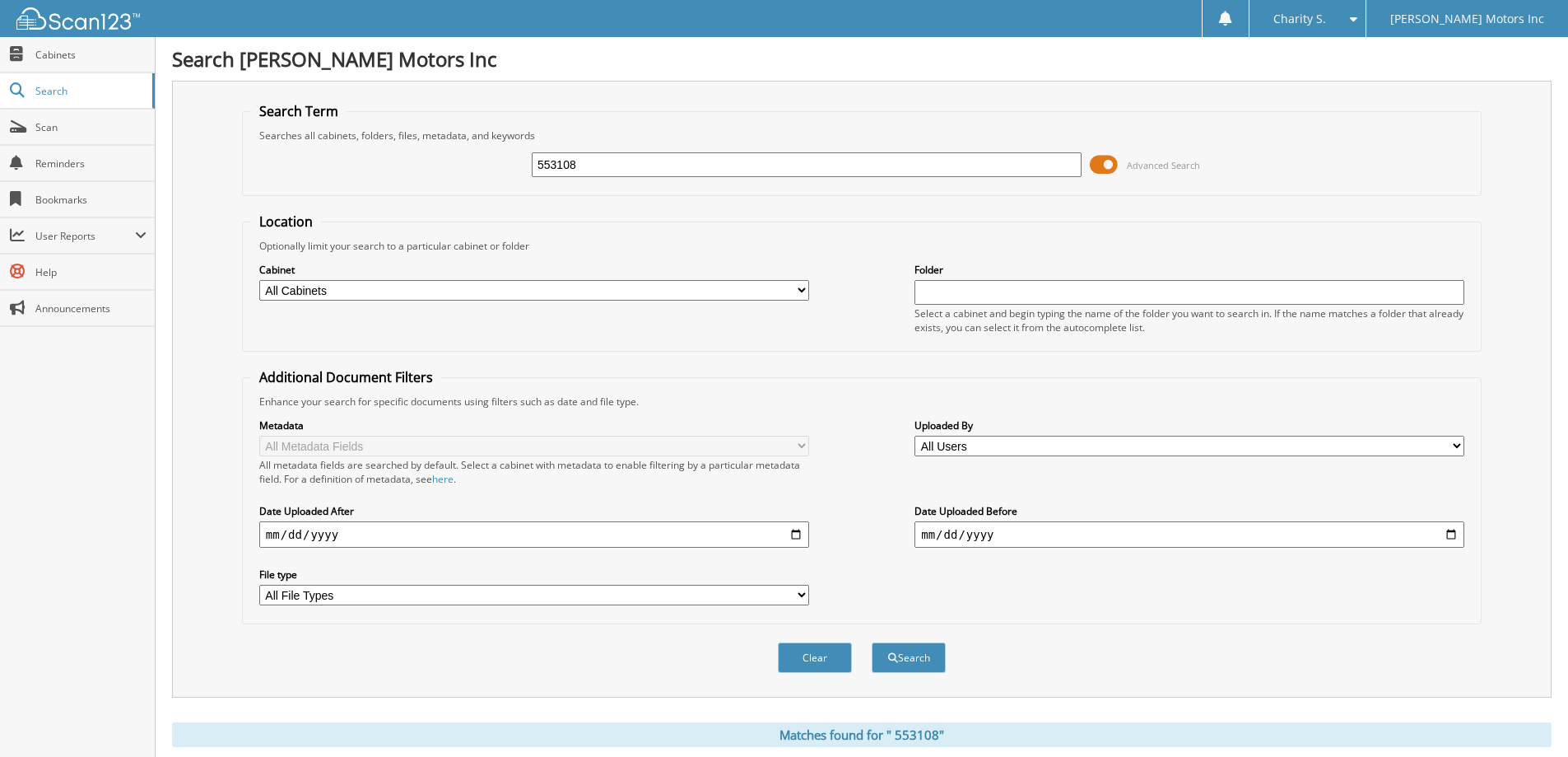
click at [570, 163] on input "553108" at bounding box center [806, 164] width 549 height 24
paste input "10"
type input "553110"
click at [927, 654] on button "Search" at bounding box center [908, 657] width 74 height 31
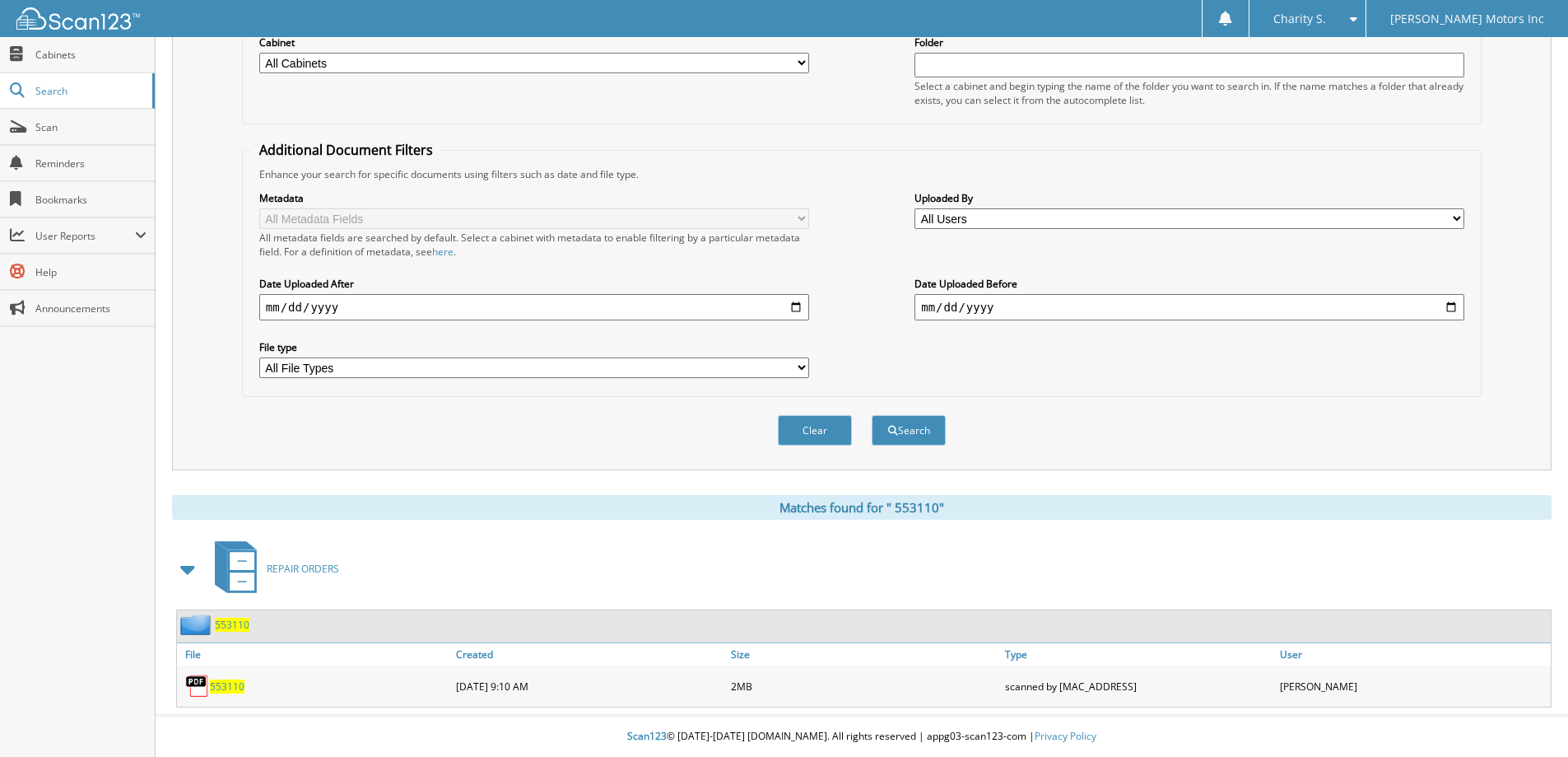
click at [199, 689] on img at bounding box center [197, 686] width 24 height 24
click at [219, 688] on span "5 5 3 1 1 0" at bounding box center [227, 686] width 35 height 14
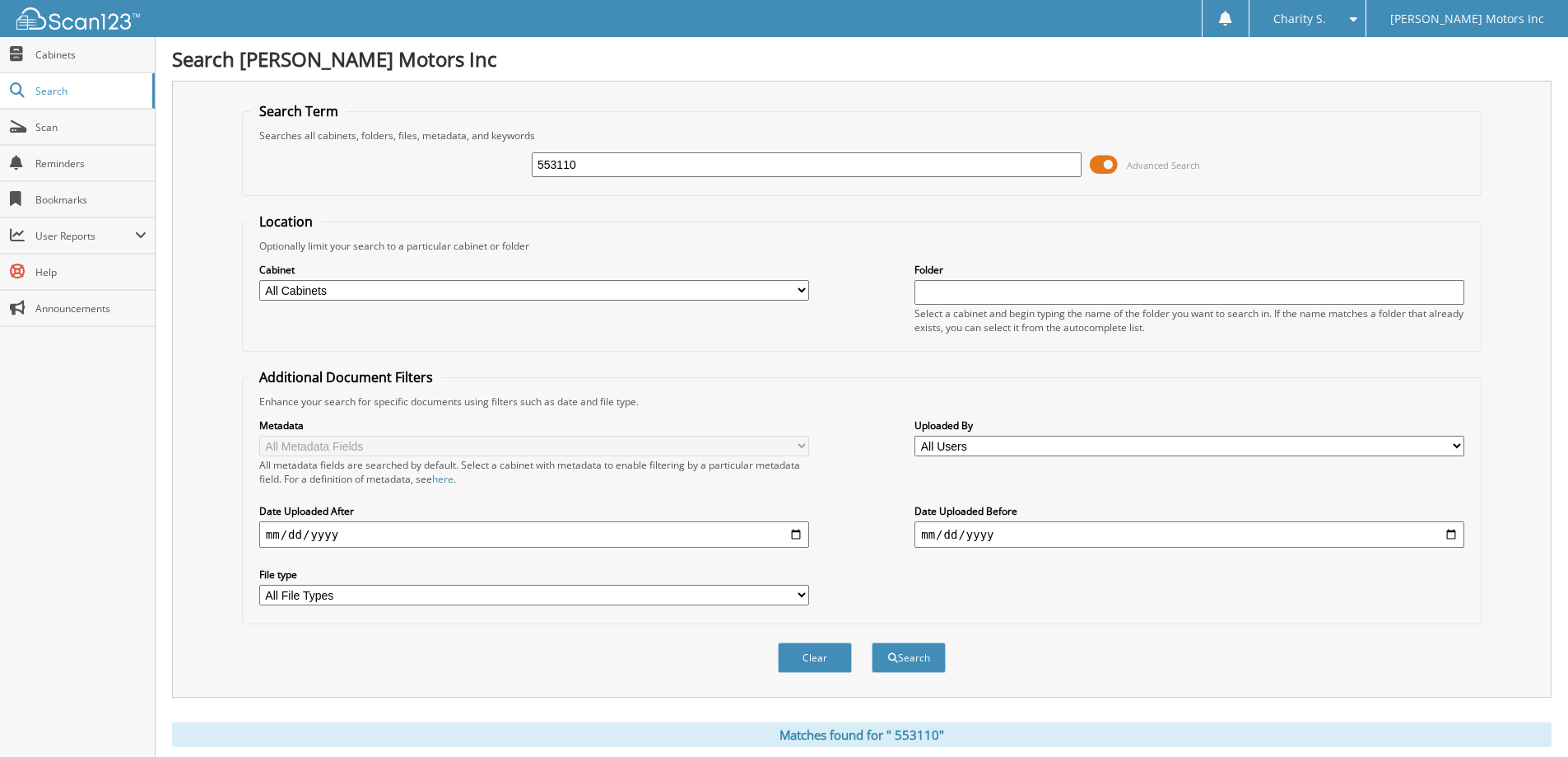
click at [564, 167] on input "553110" at bounding box center [806, 164] width 549 height 24
click at [563, 167] on input "553110" at bounding box center [806, 164] width 549 height 24
paste input "07"
type input "553107"
click at [921, 667] on button "Search" at bounding box center [908, 657] width 74 height 31
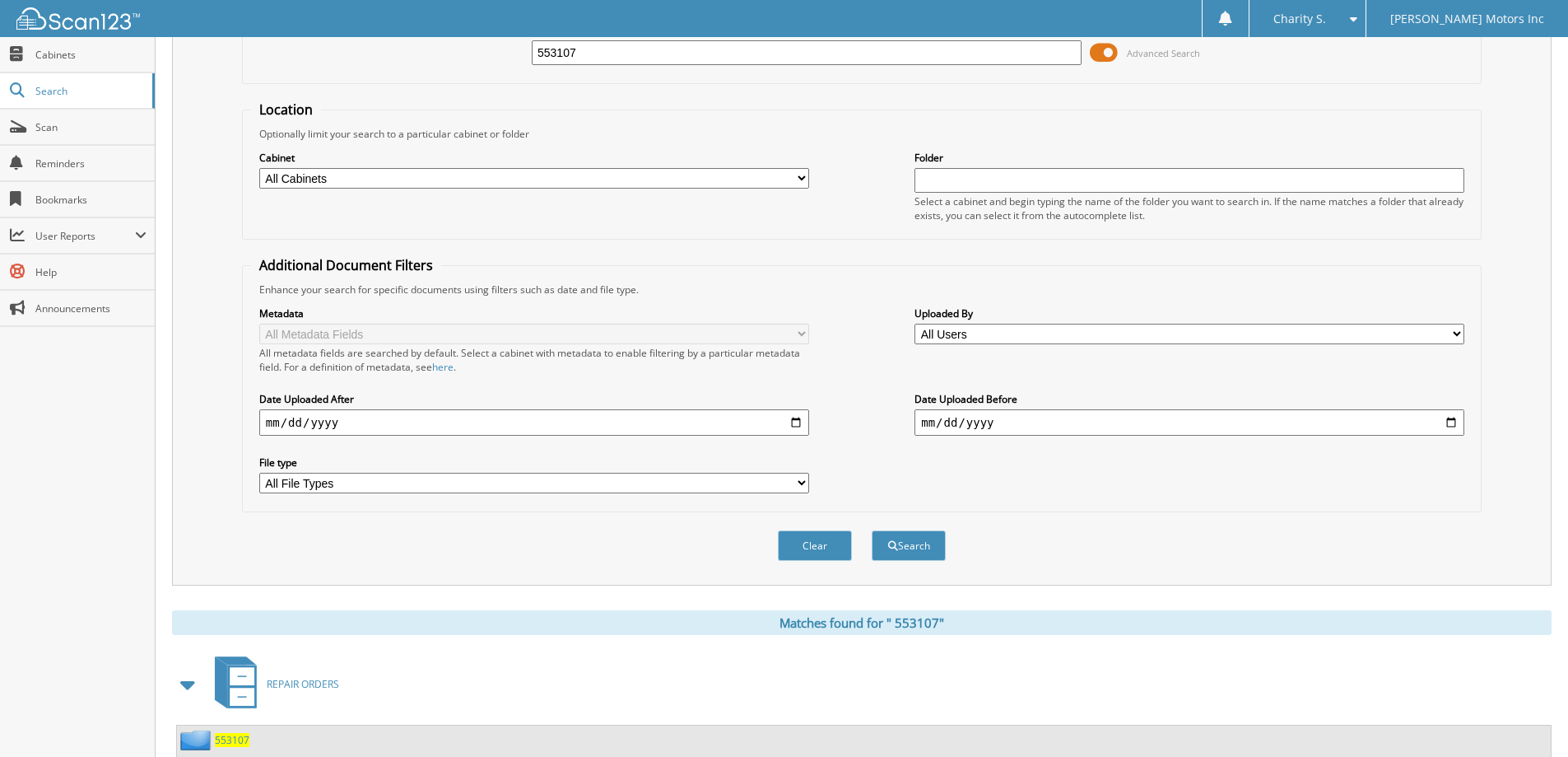
scroll to position [228, 0]
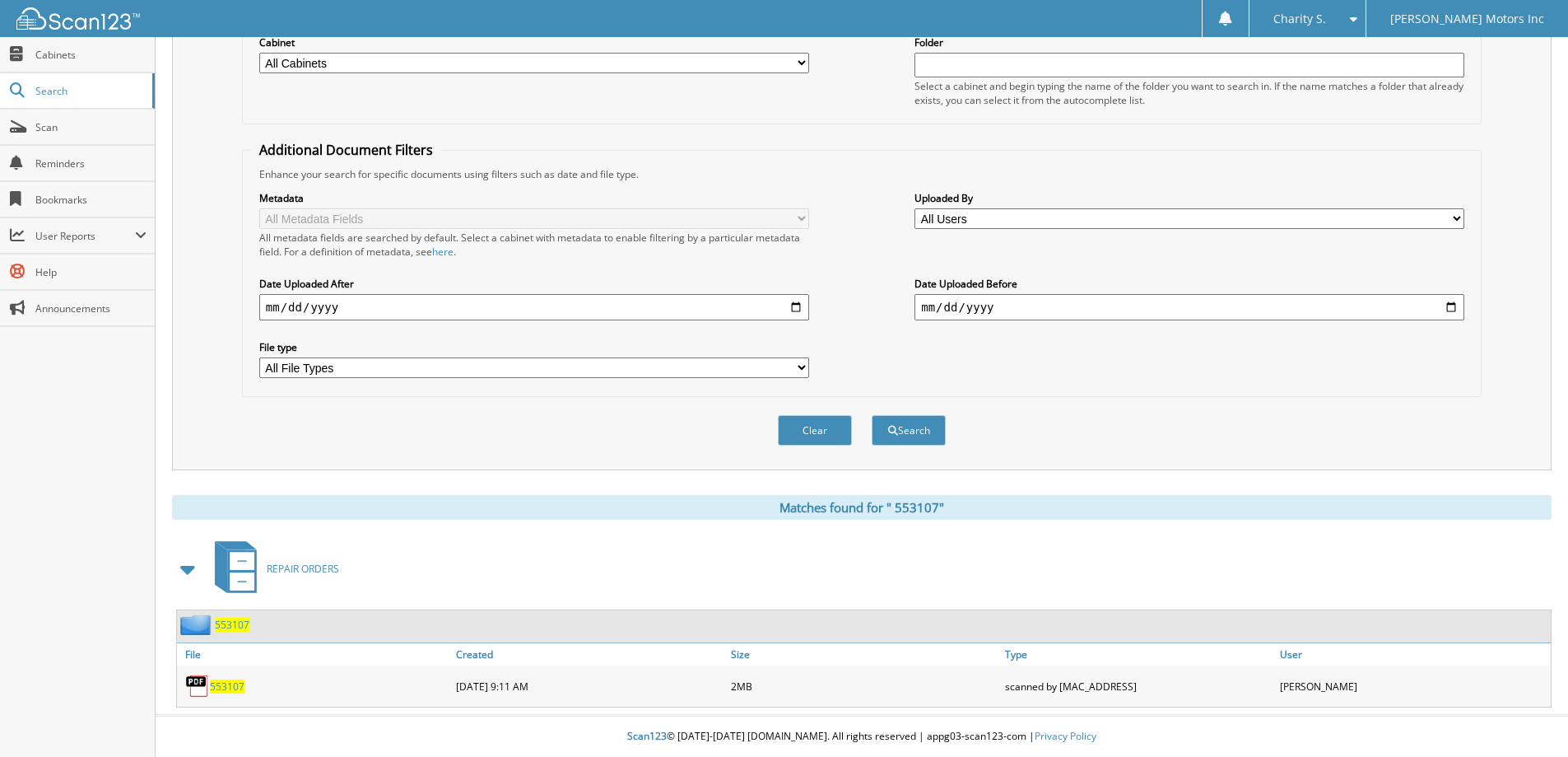
click at [222, 688] on span "5 5 3 1 0 7" at bounding box center [227, 686] width 35 height 14
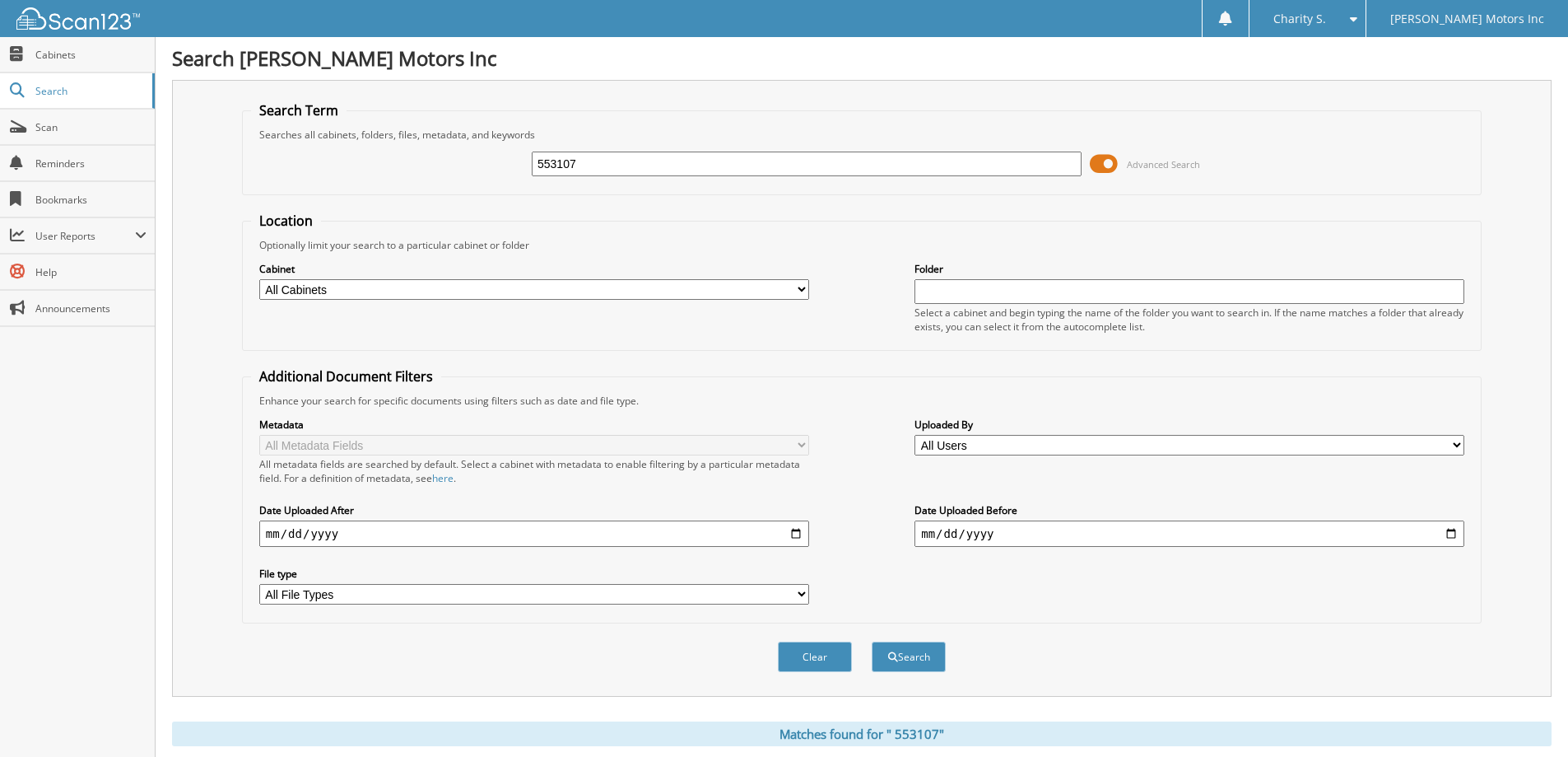
scroll to position [0, 0]
click at [554, 167] on input "553107" at bounding box center [806, 164] width 549 height 24
paste input "11"
type input "553111"
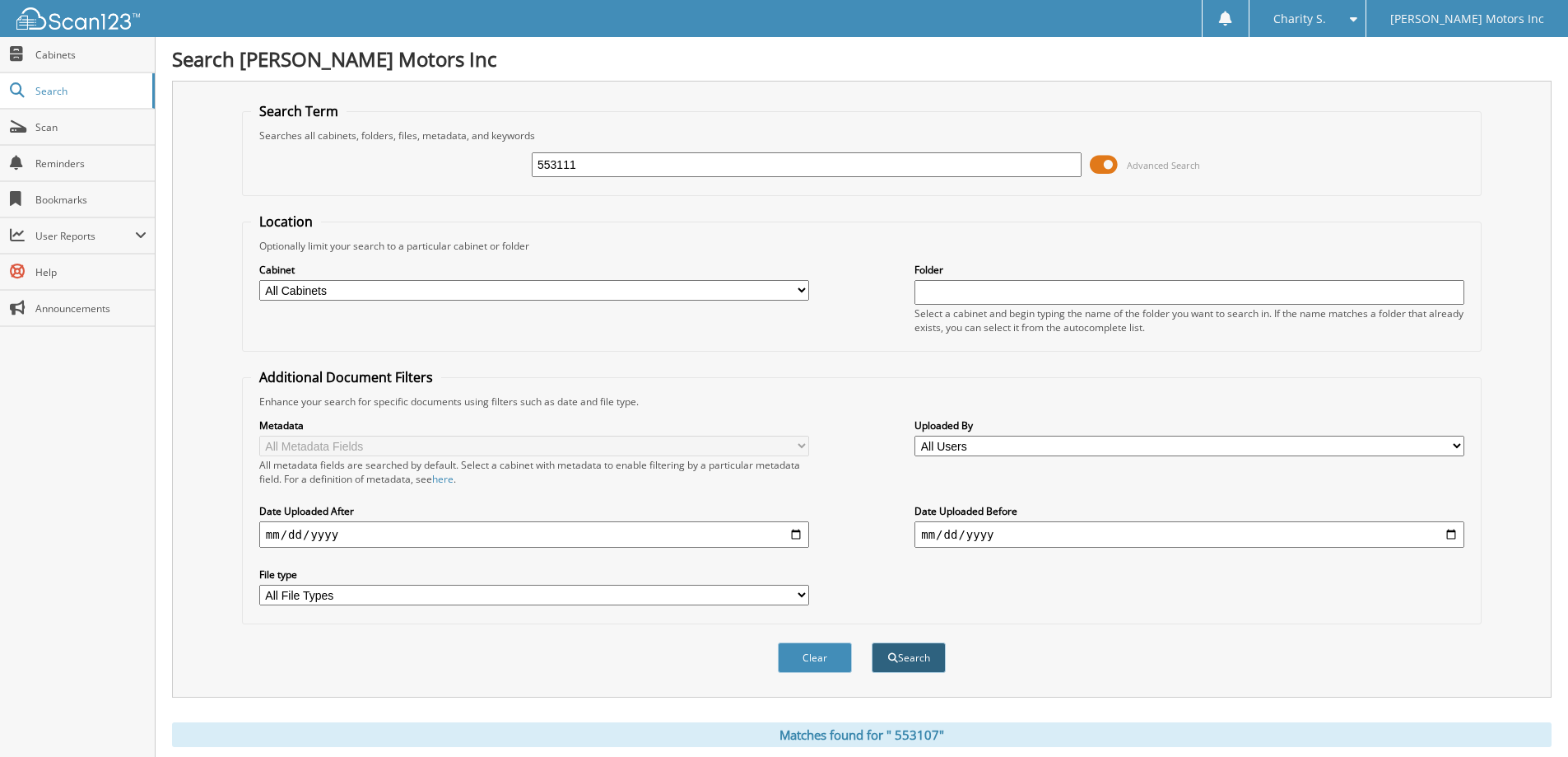
click at [937, 651] on button "Search" at bounding box center [908, 657] width 74 height 31
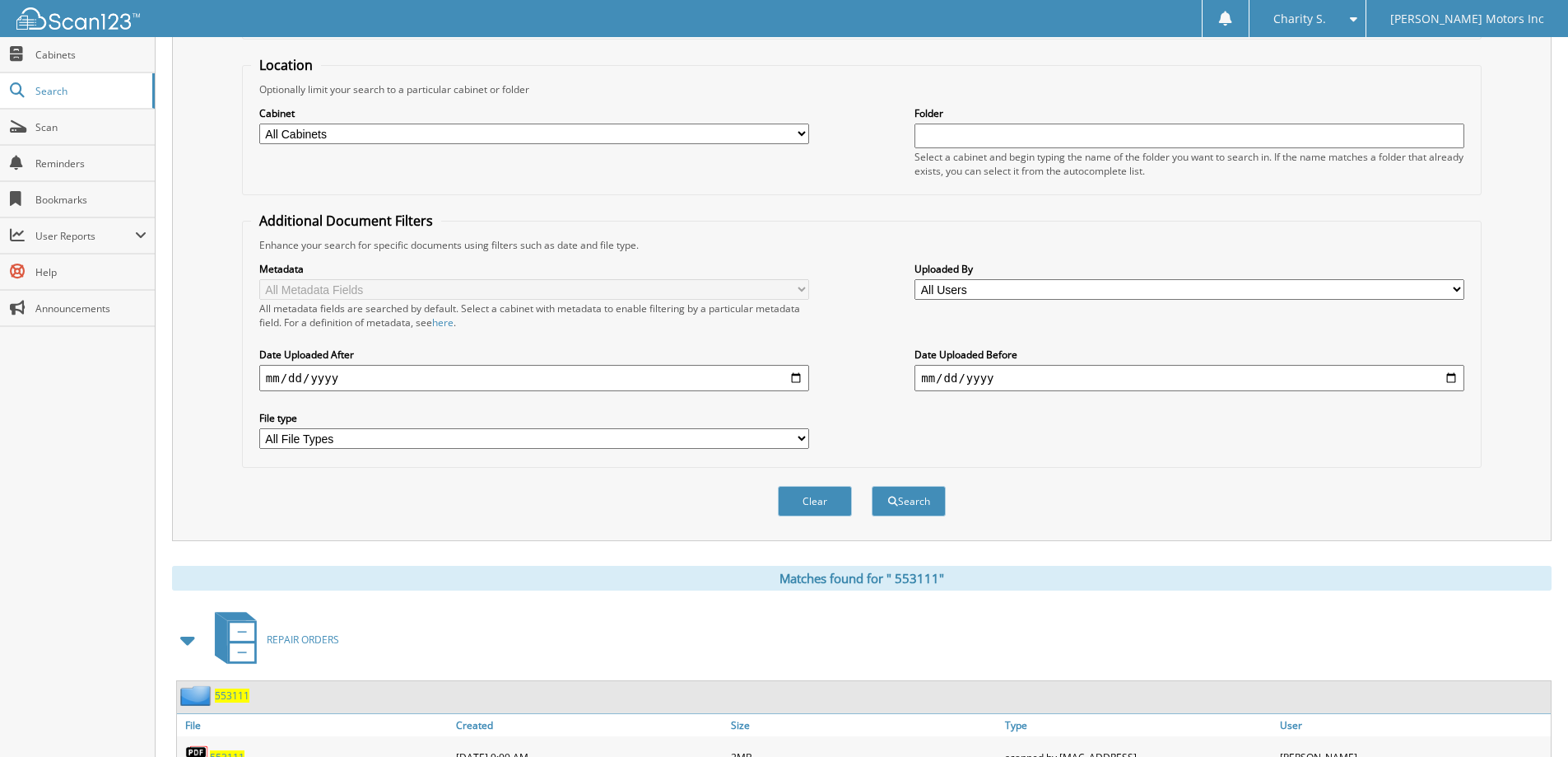
scroll to position [228, 0]
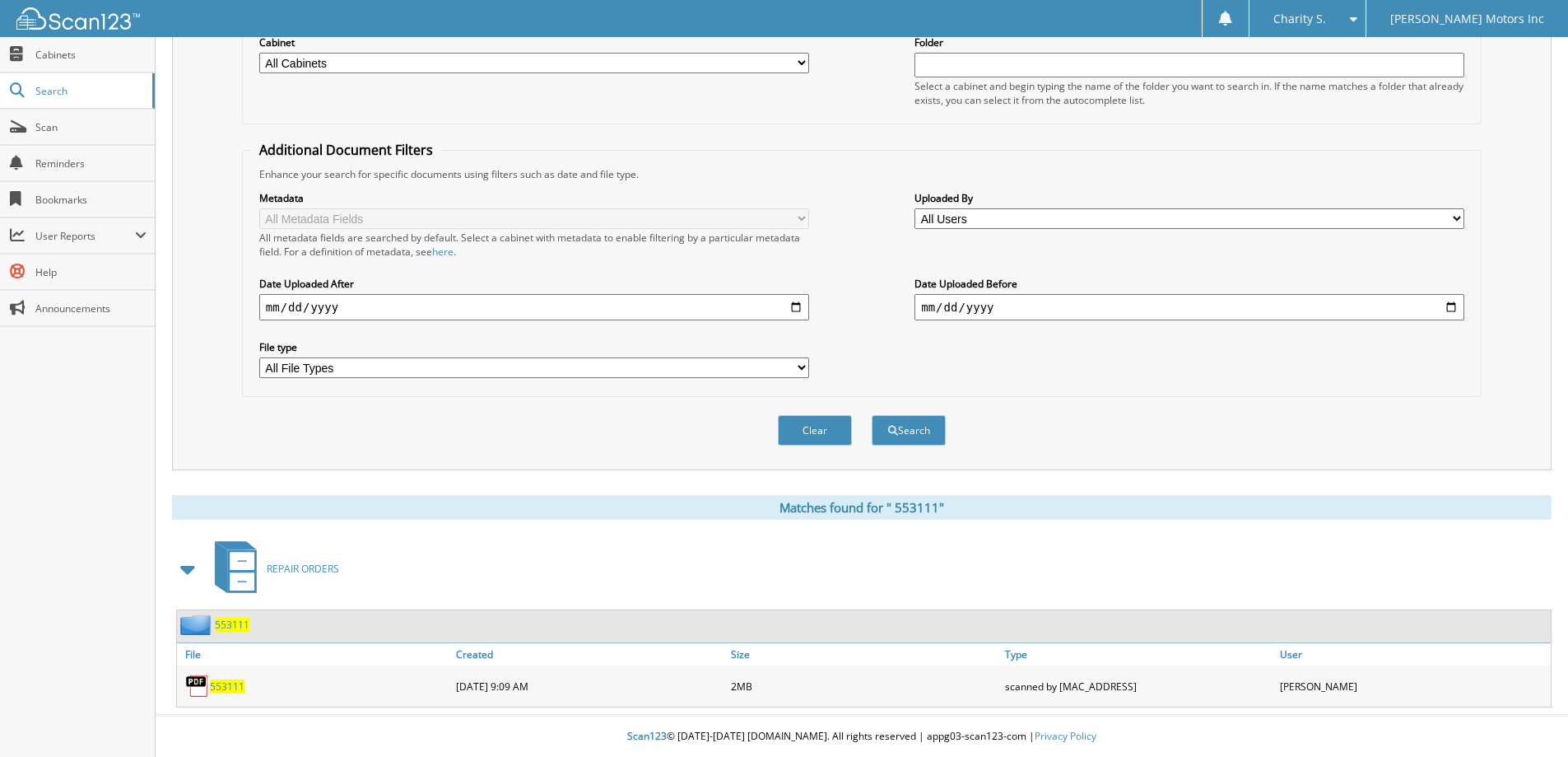
click at [215, 683] on span "5 5 3 1 1 1" at bounding box center [227, 686] width 35 height 14
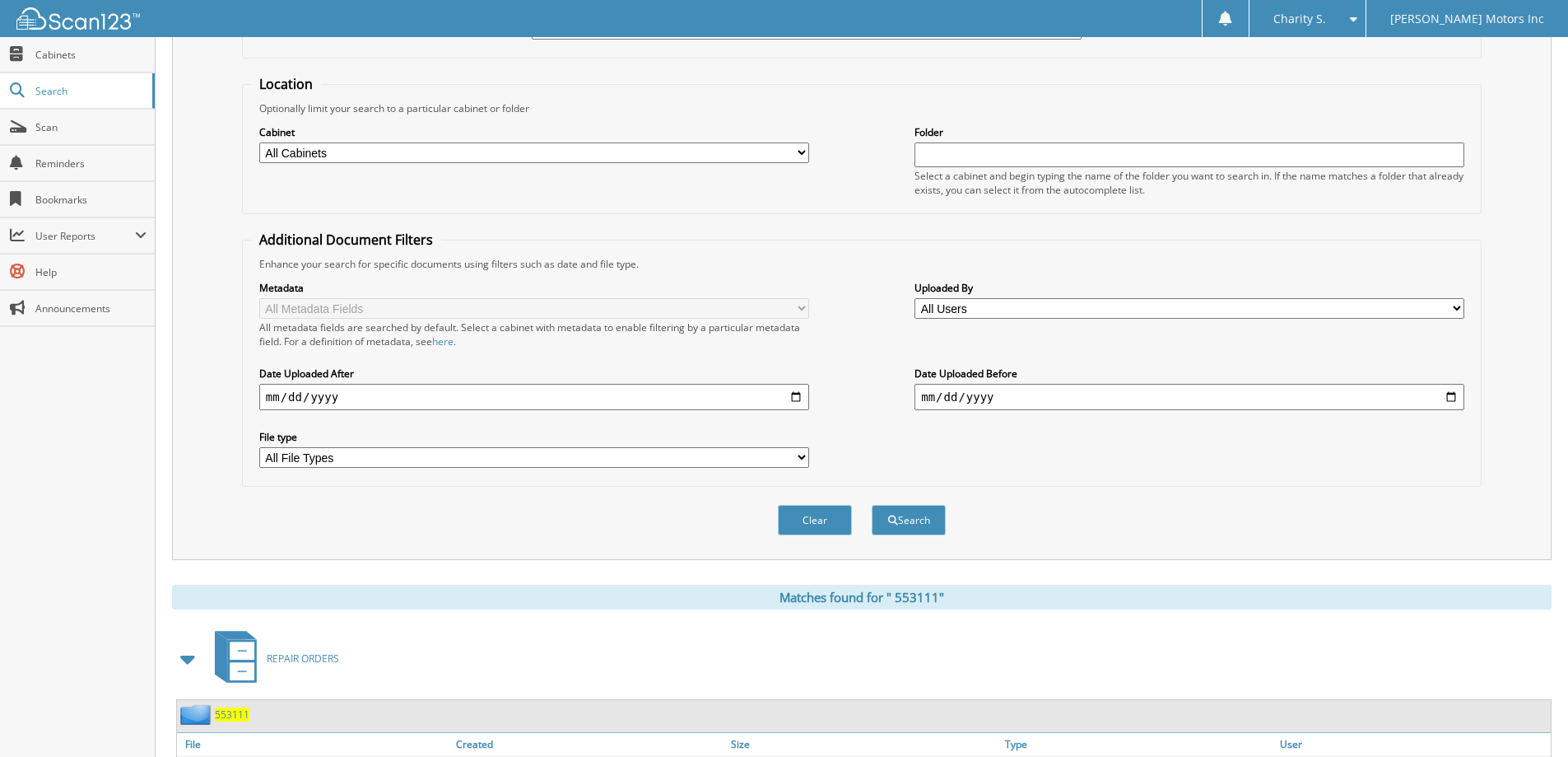
scroll to position [0, 0]
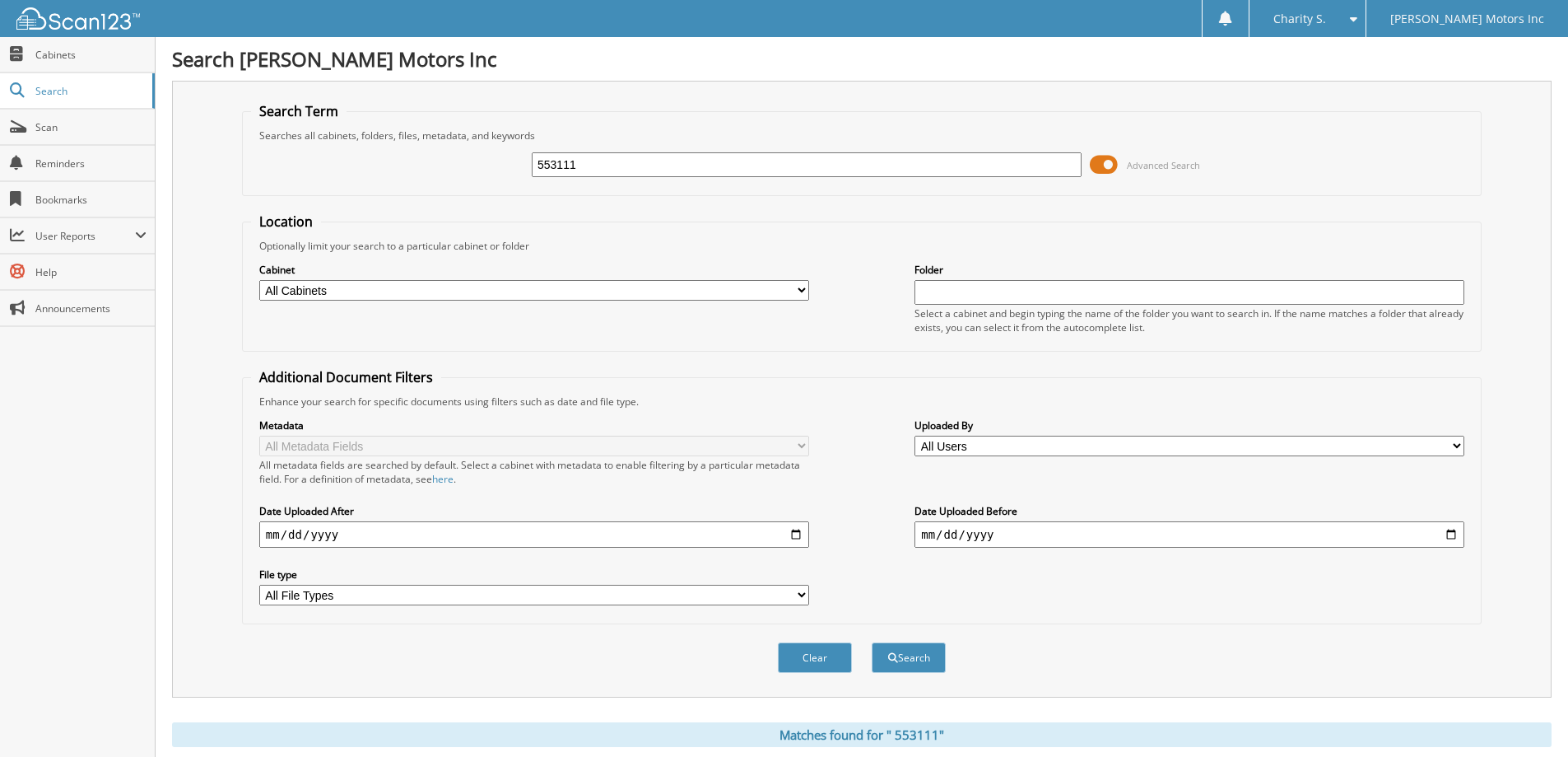
click at [557, 168] on input "553111" at bounding box center [806, 164] width 549 height 24
paste input "1796"
type input "551796"
click at [935, 666] on button "Search" at bounding box center [908, 657] width 74 height 31
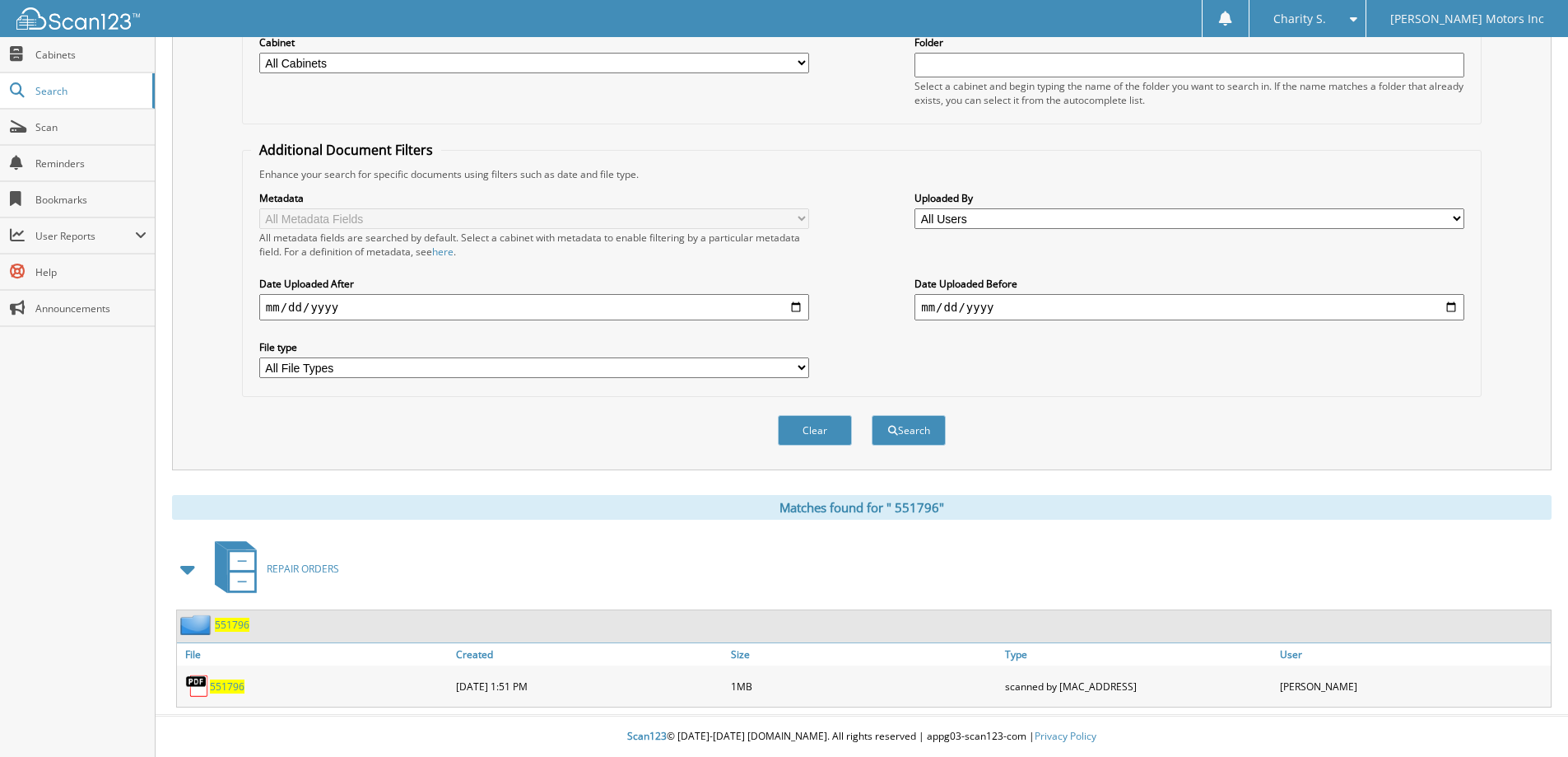
click at [237, 682] on span "5 5 1 7 9 6" at bounding box center [227, 686] width 35 height 14
drag, startPoint x: 232, startPoint y: 674, endPoint x: 229, endPoint y: 684, distance: 10.4
click at [233, 678] on div "5 5 1 7 9 6" at bounding box center [314, 685] width 275 height 33
click at [229, 684] on span "5 5 1 7 9 6" at bounding box center [227, 686] width 35 height 14
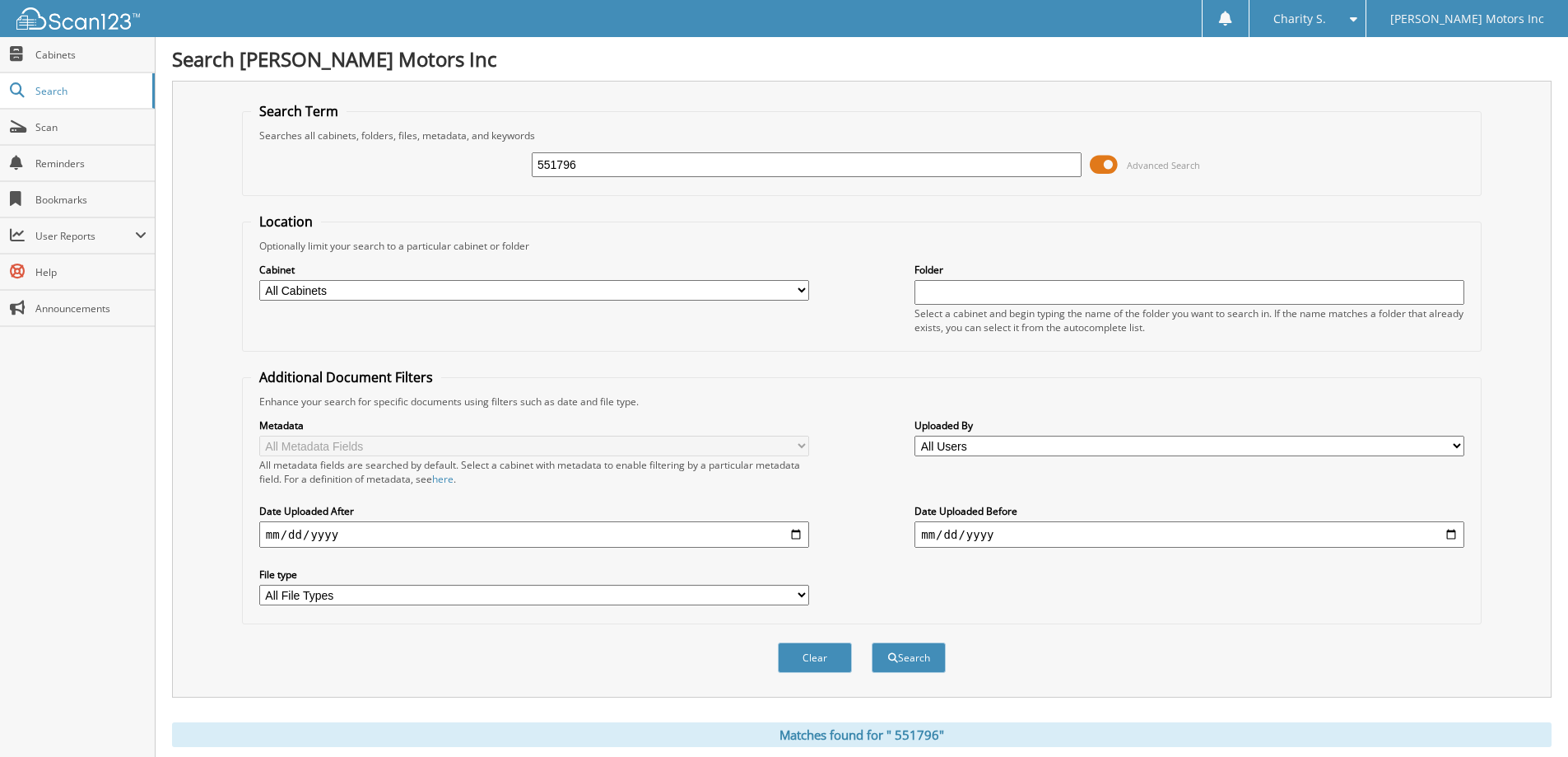
click at [560, 166] on input "551796" at bounding box center [806, 164] width 549 height 24
paste input "2782"
type input "552782"
click at [934, 653] on button "Search" at bounding box center [908, 657] width 74 height 31
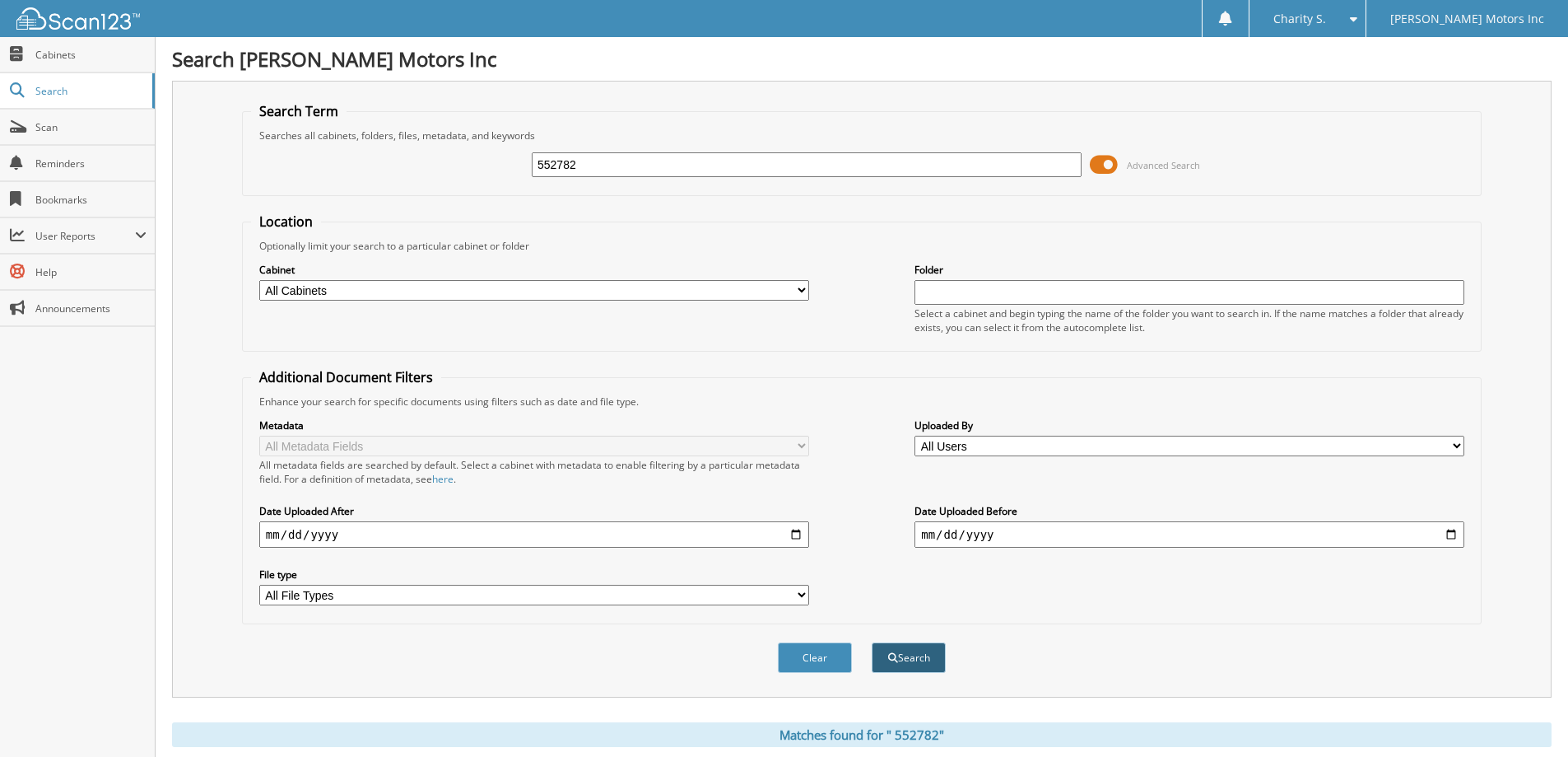
click at [919, 656] on button "Search" at bounding box center [908, 657] width 74 height 31
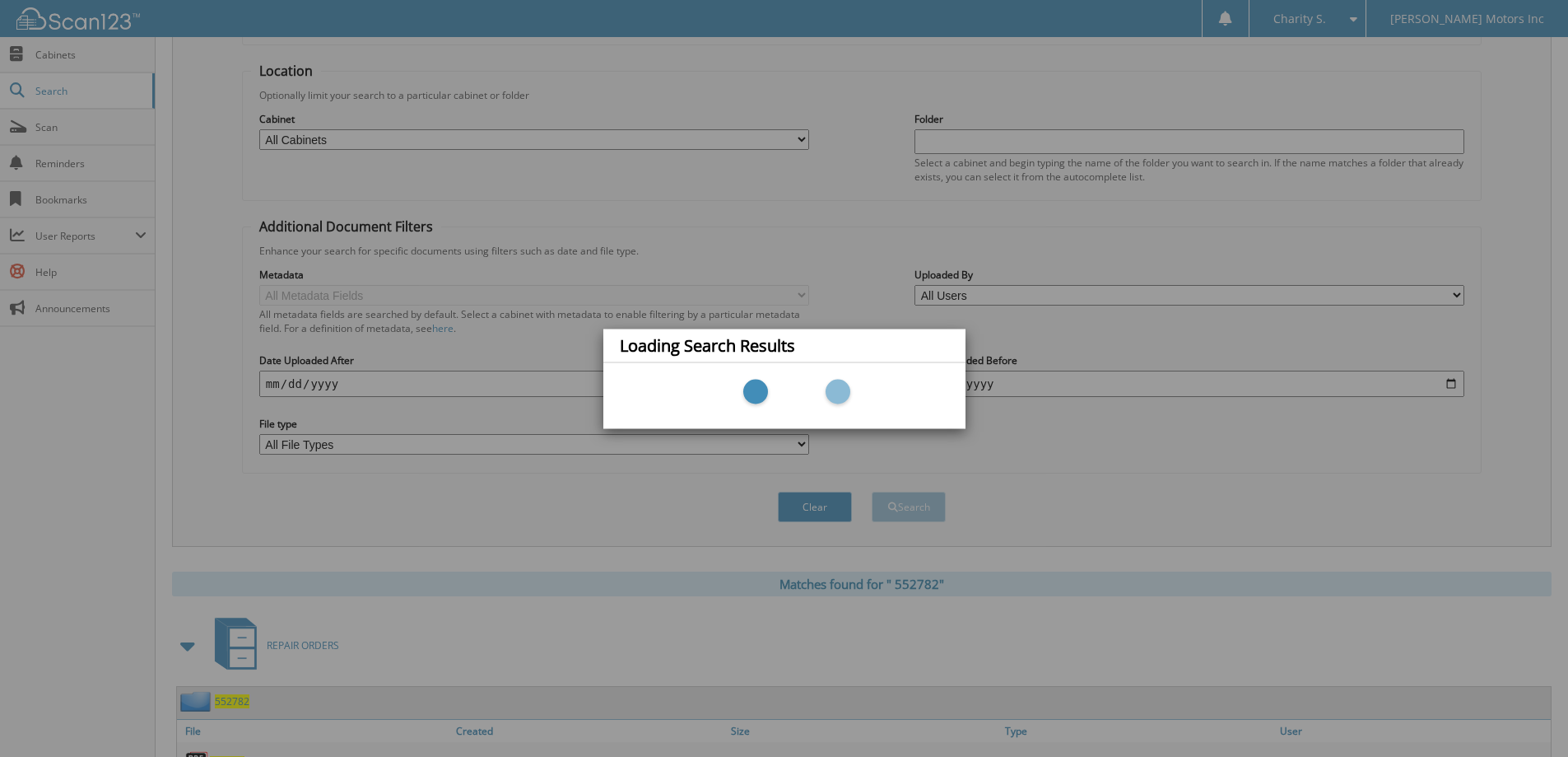
scroll to position [228, 0]
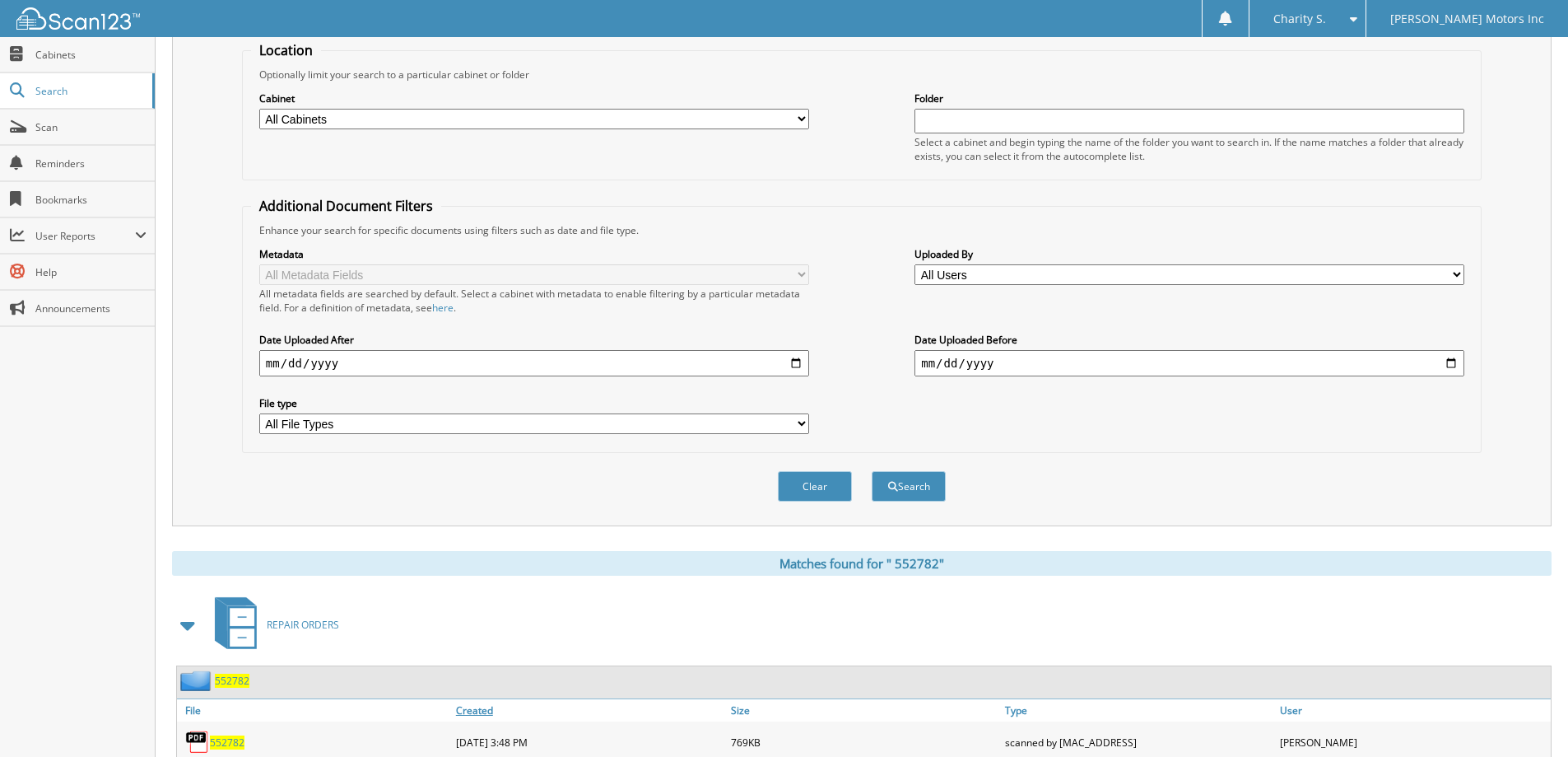
scroll to position [228, 0]
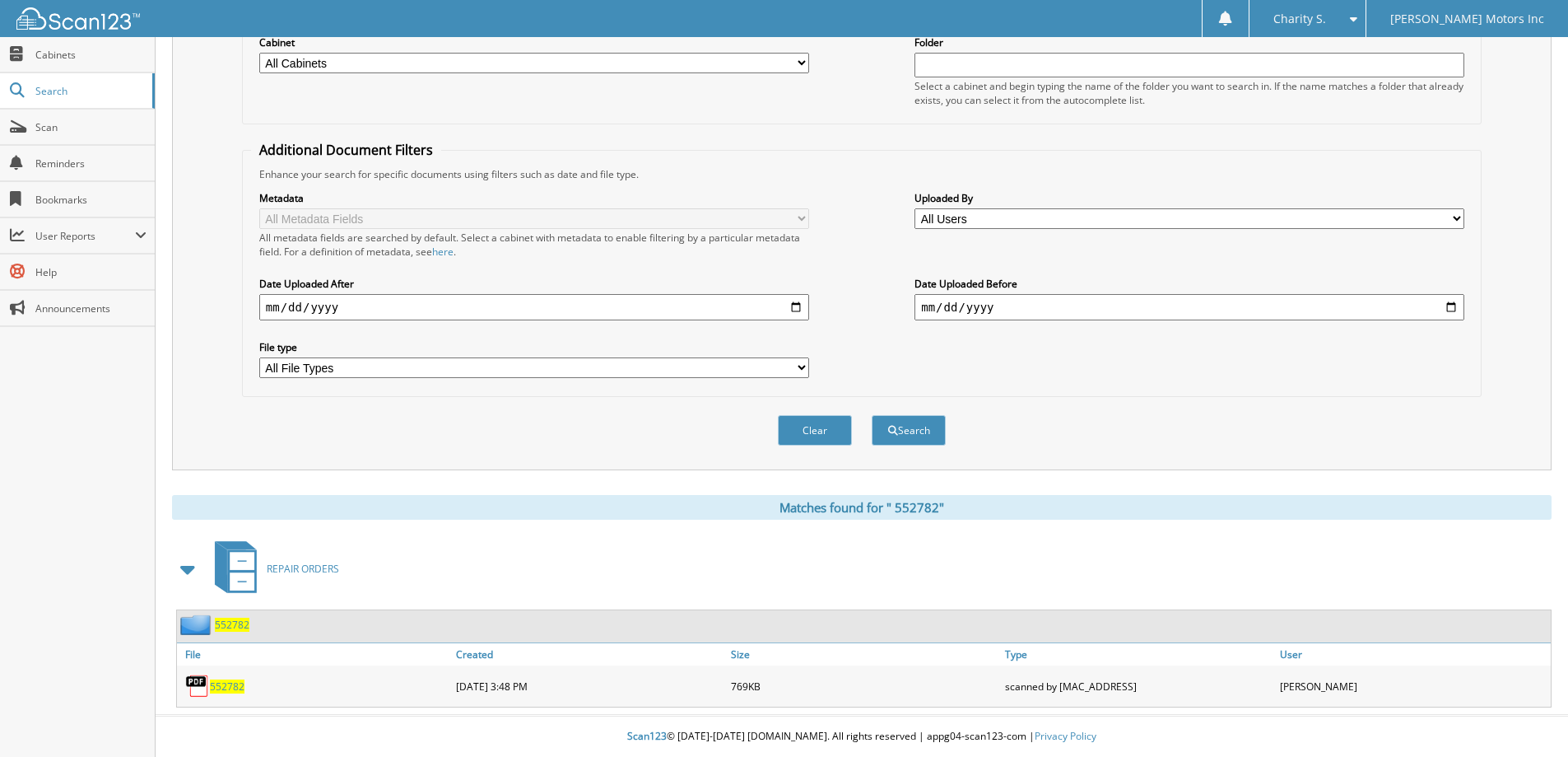
click at [224, 690] on span "5 5 2 7 8 2" at bounding box center [227, 686] width 35 height 14
